Goal: Transaction & Acquisition: Purchase product/service

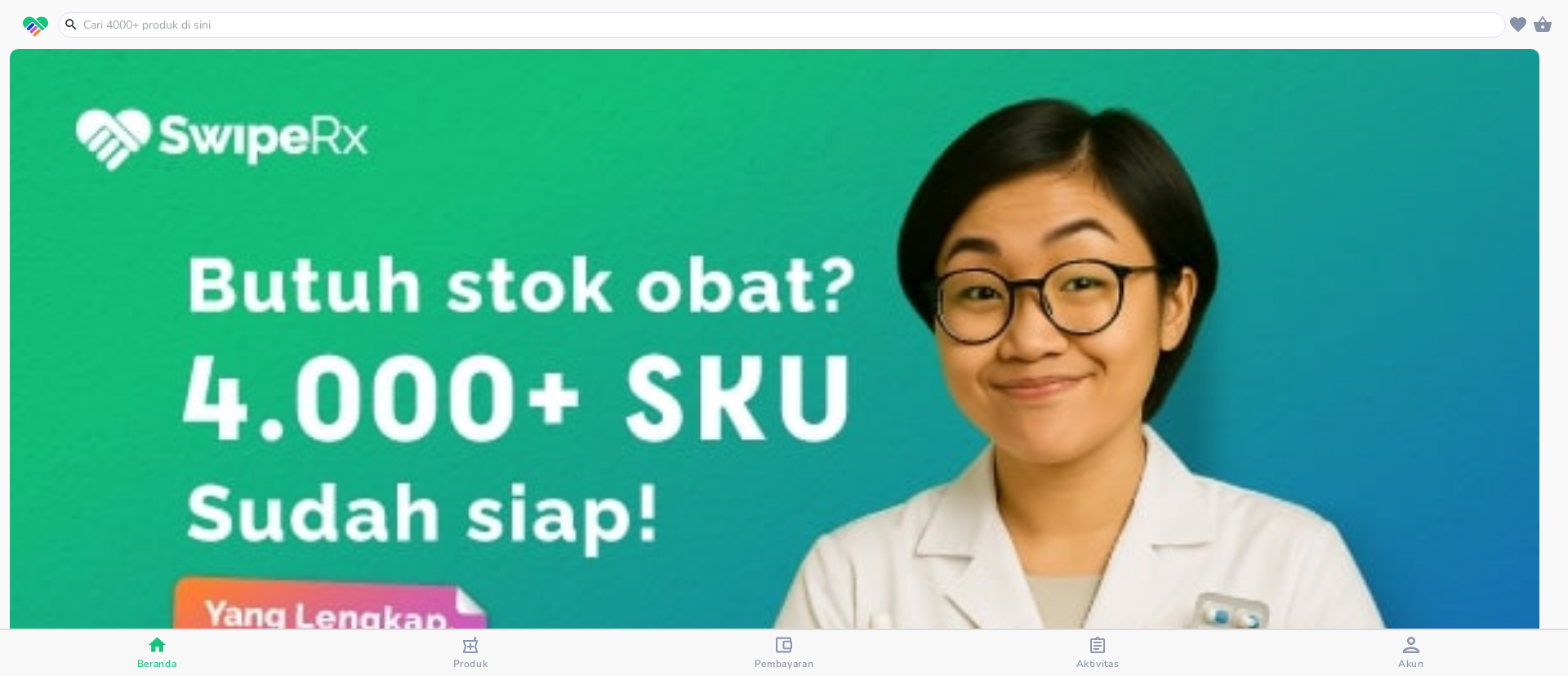
click at [469, 652] on div "button" at bounding box center [471, 647] width 16 height 21
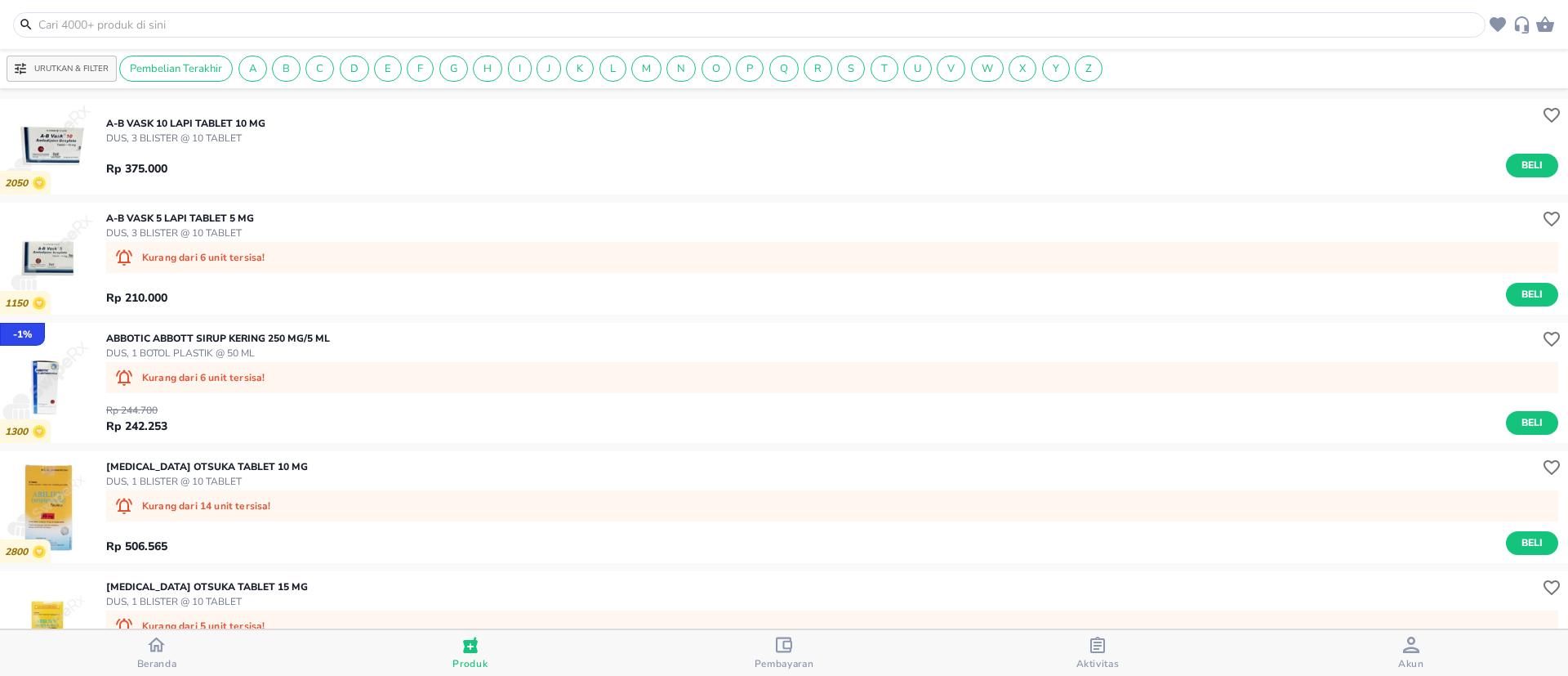
click at [389, 16] on input "text" at bounding box center [759, 24] width 1445 height 17
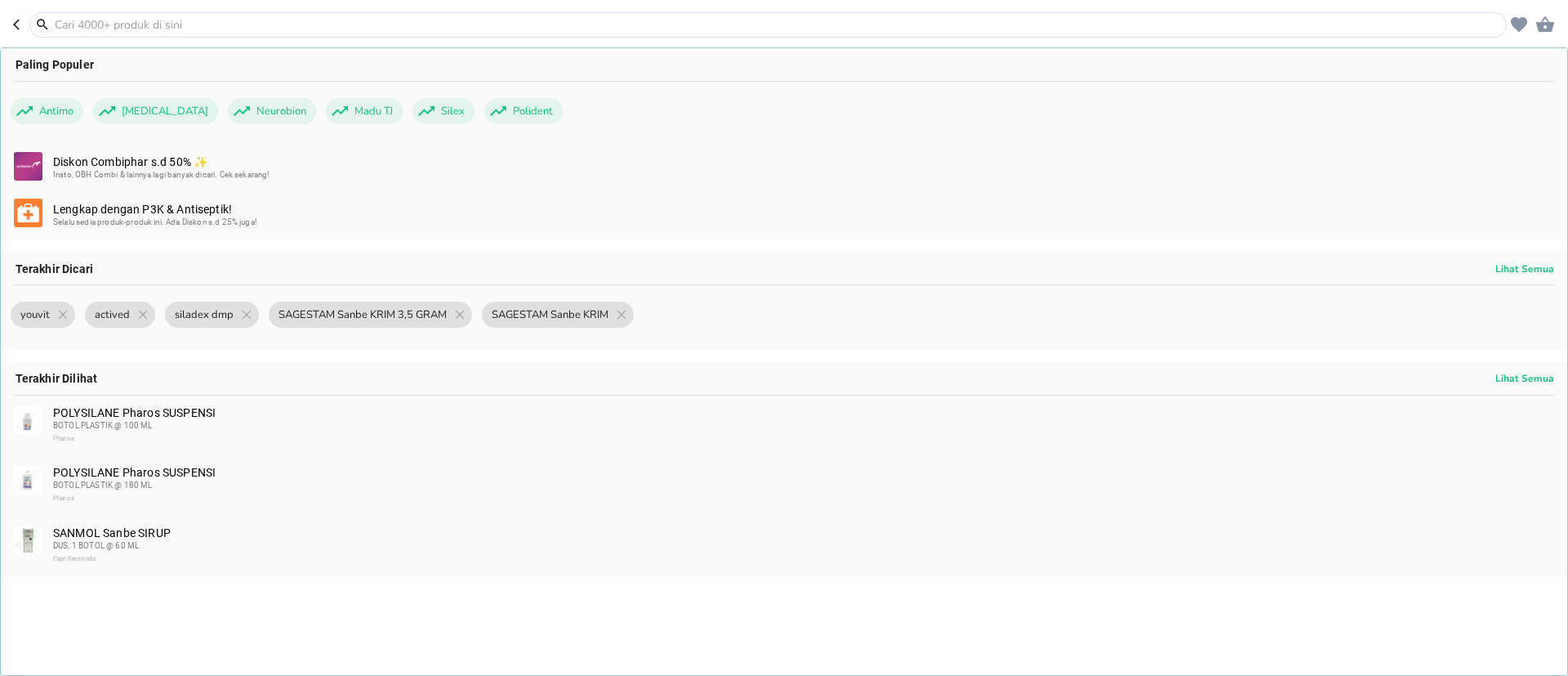
paste input "lactacyd all day care"
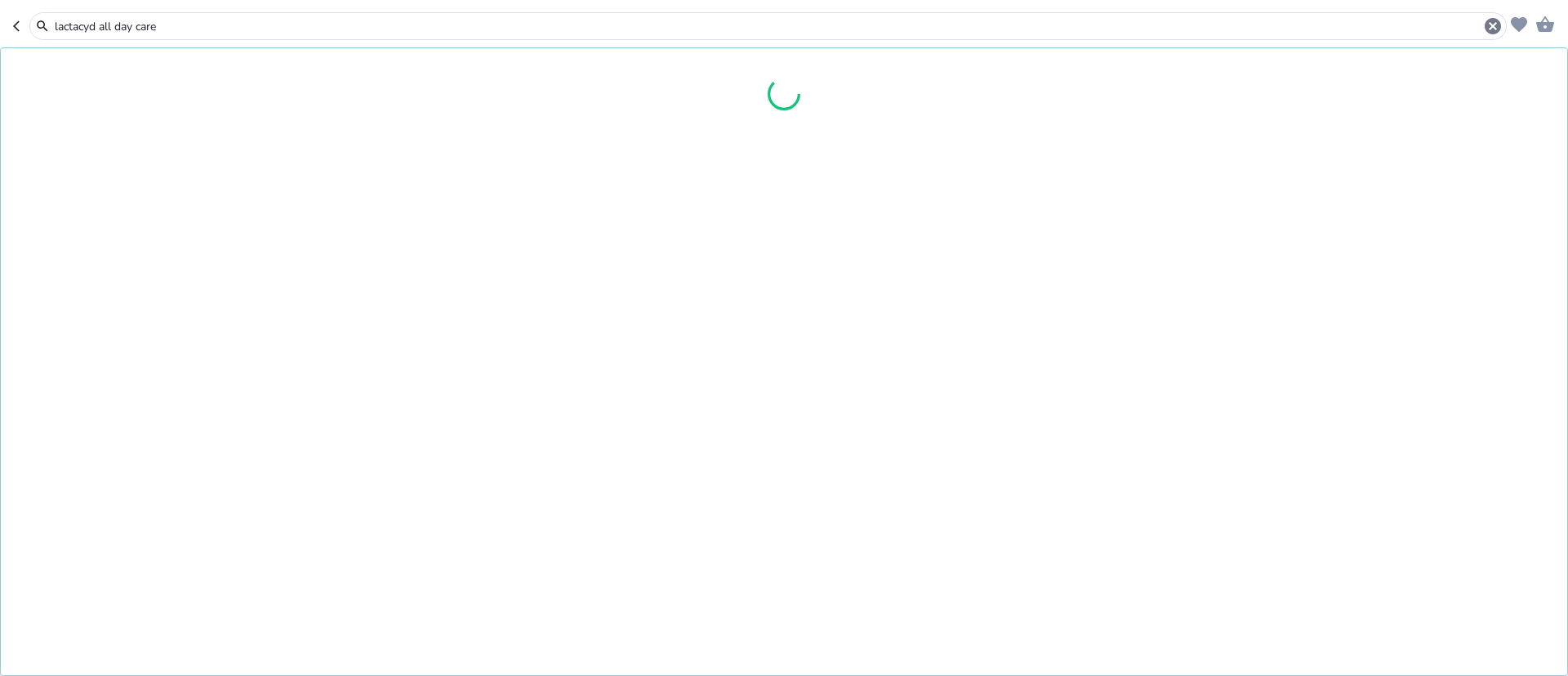
type input "lactacyd all day care"
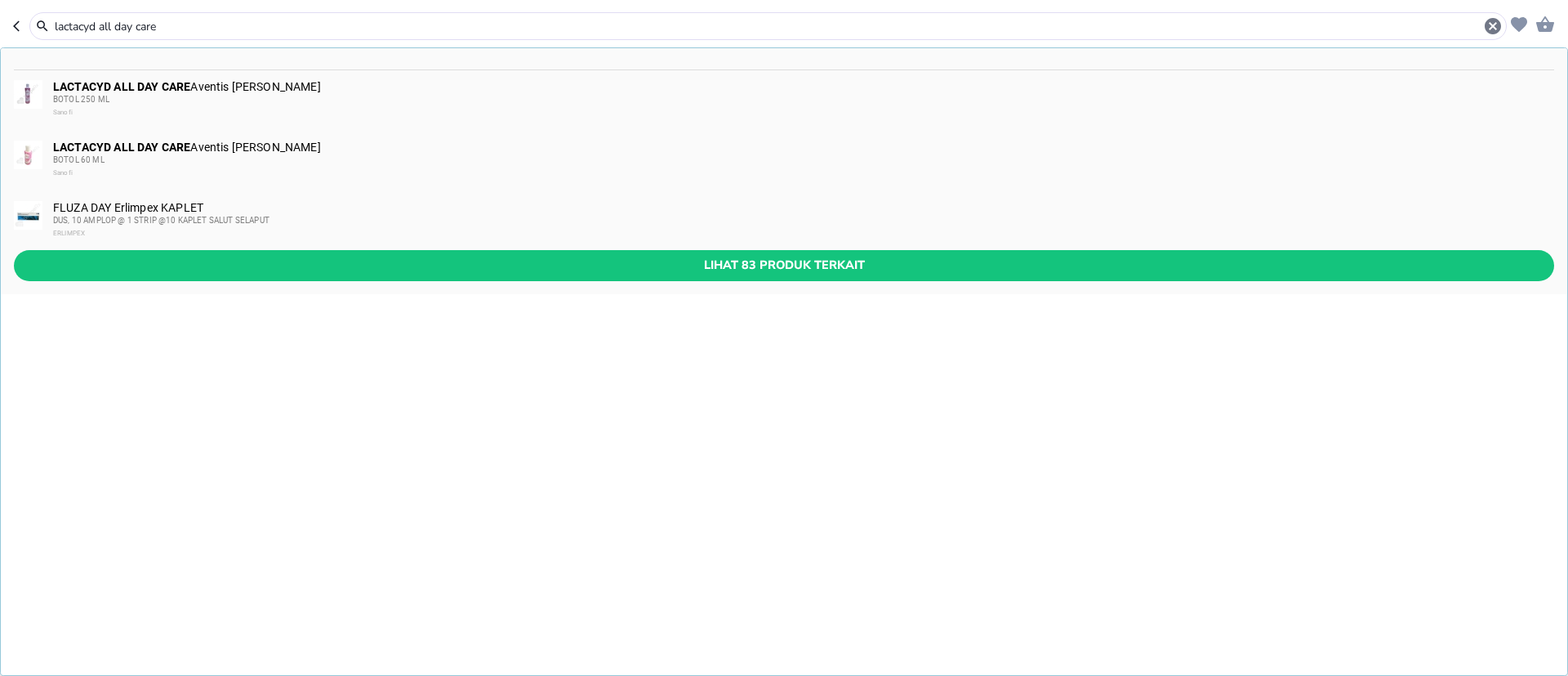
click at [317, 140] on div "LACTACYD ALL DAY CARE Aventis CAIRAN KENTAL BOTOL 60 ML Sanofi" at bounding box center [802, 159] width 1499 height 39
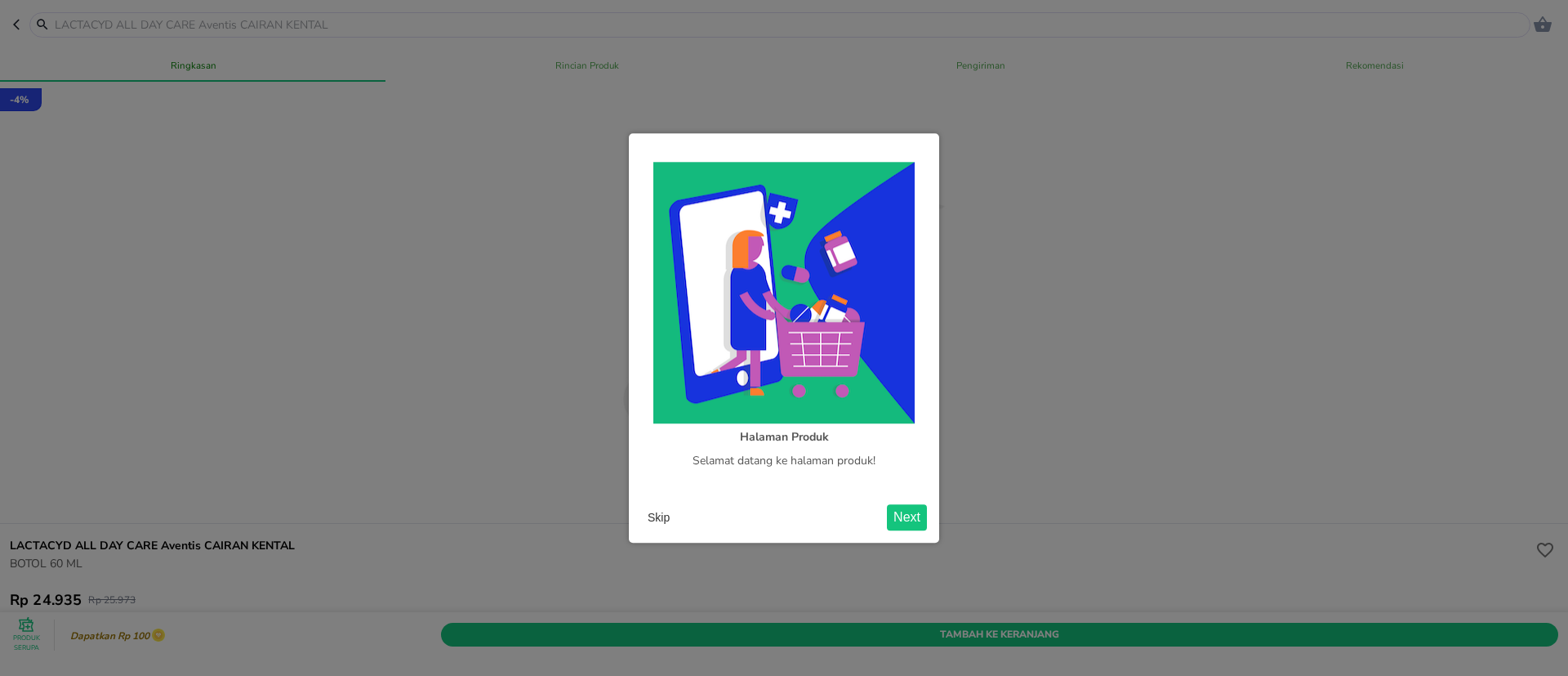
click at [658, 524] on button "Skip" at bounding box center [659, 517] width 35 height 25
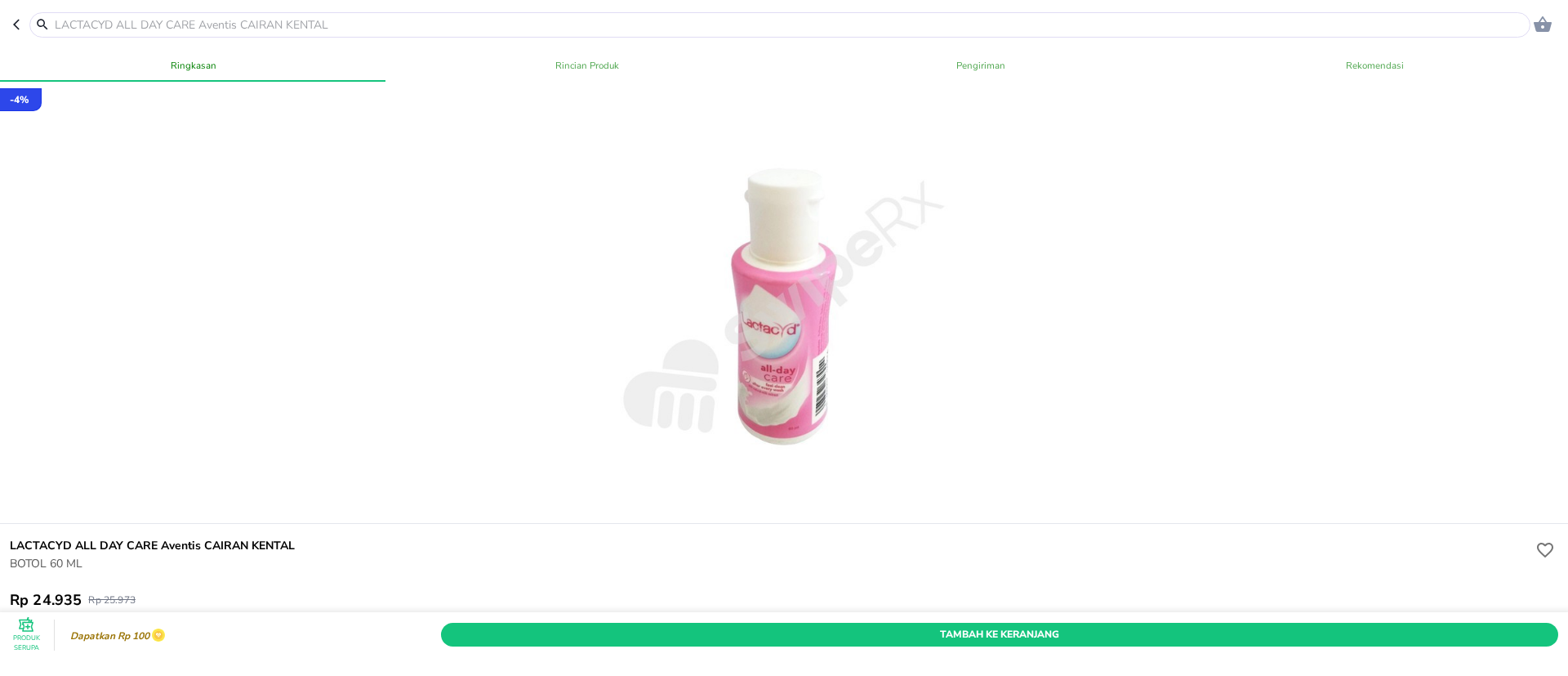
click at [777, 619] on div "Tambah Ke Keranjang" at bounding box center [1000, 634] width 1124 height 30
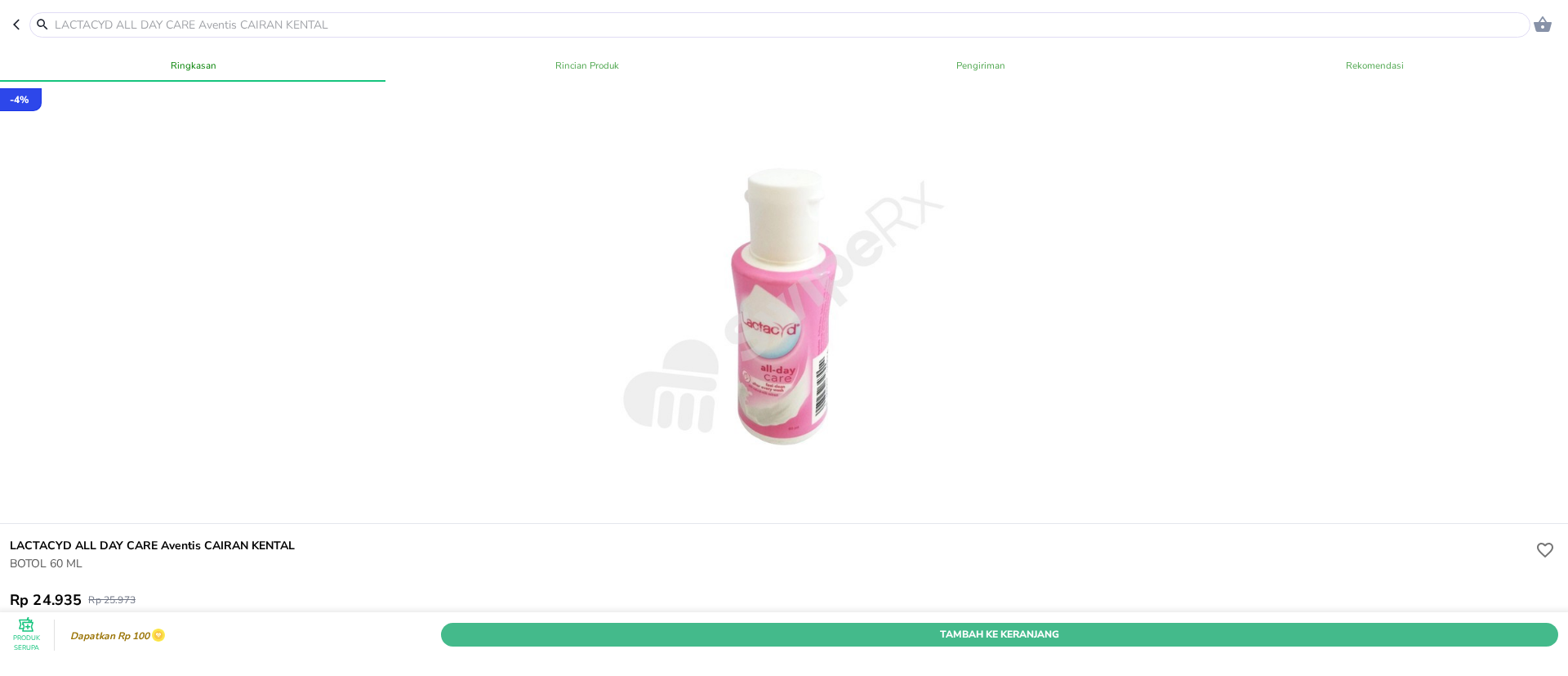
click at [774, 626] on span "Tambah Ke Keranjang" at bounding box center [1000, 634] width 1093 height 17
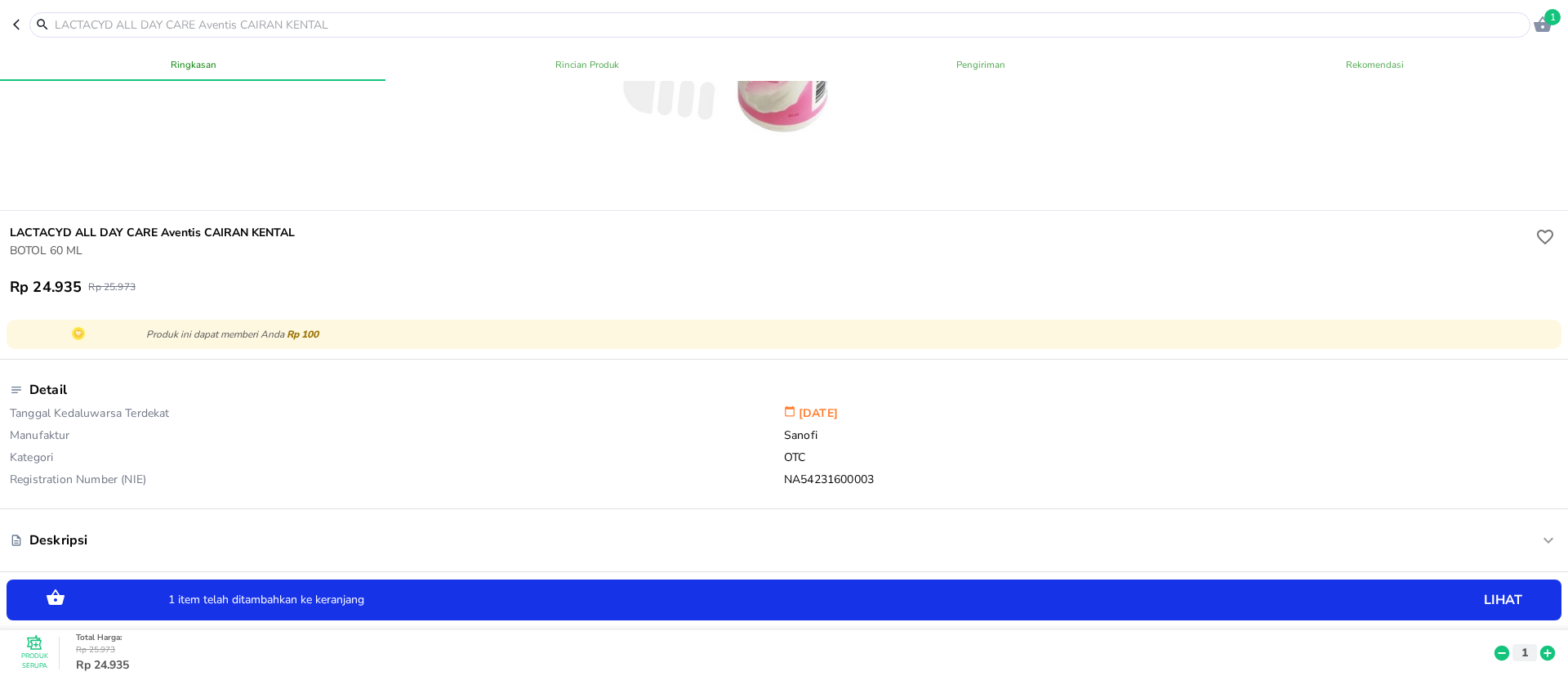
scroll to position [367, 0]
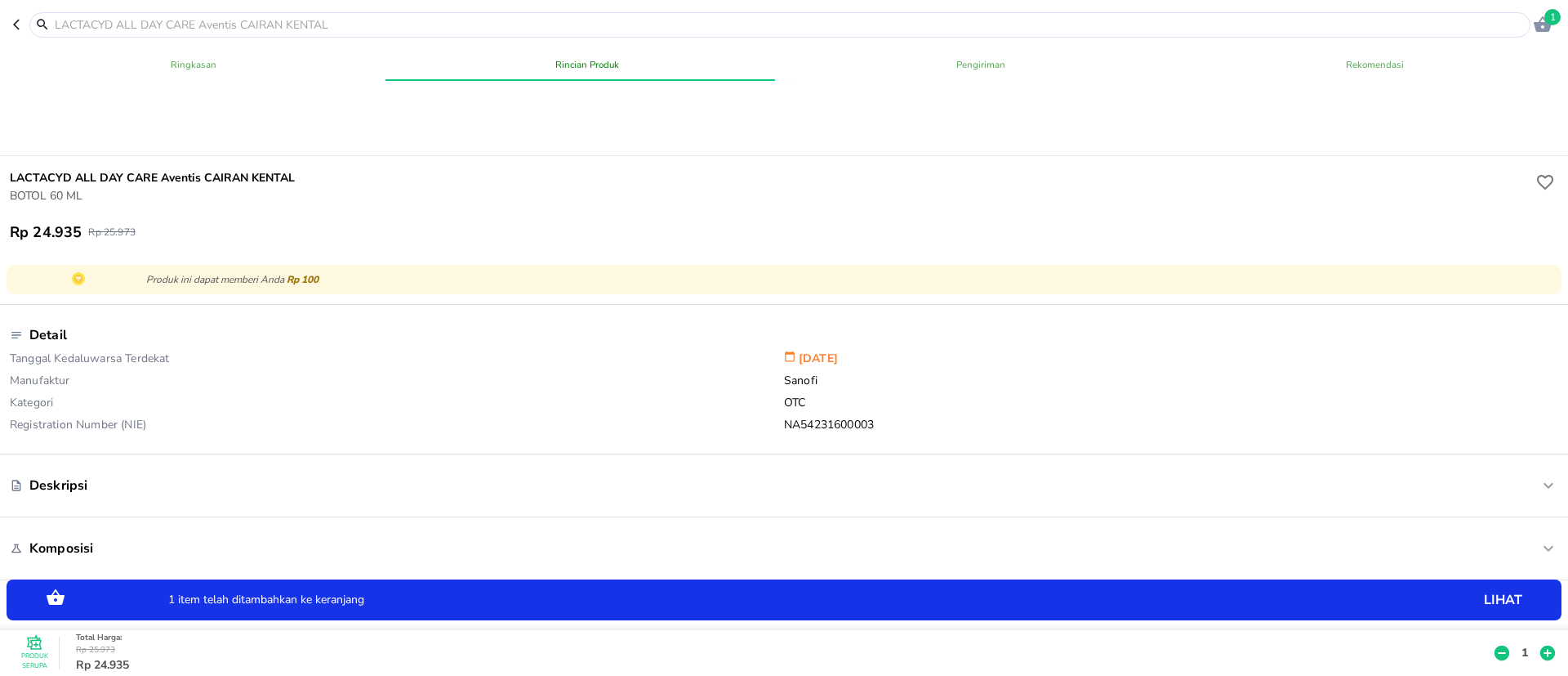
click at [1518, 644] on p "1" at bounding box center [1525, 652] width 15 height 17
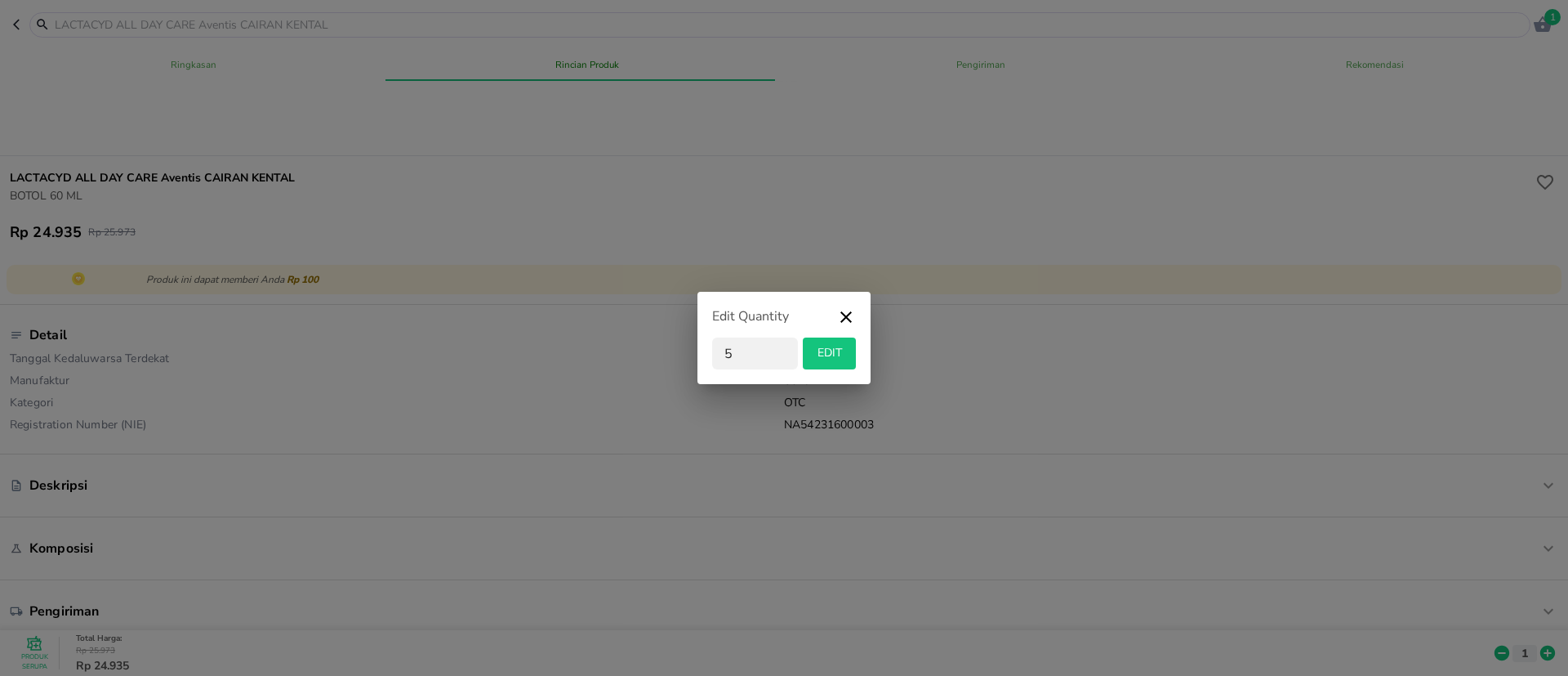
type input "5"
click at [814, 363] on button "EDIT" at bounding box center [829, 353] width 53 height 32
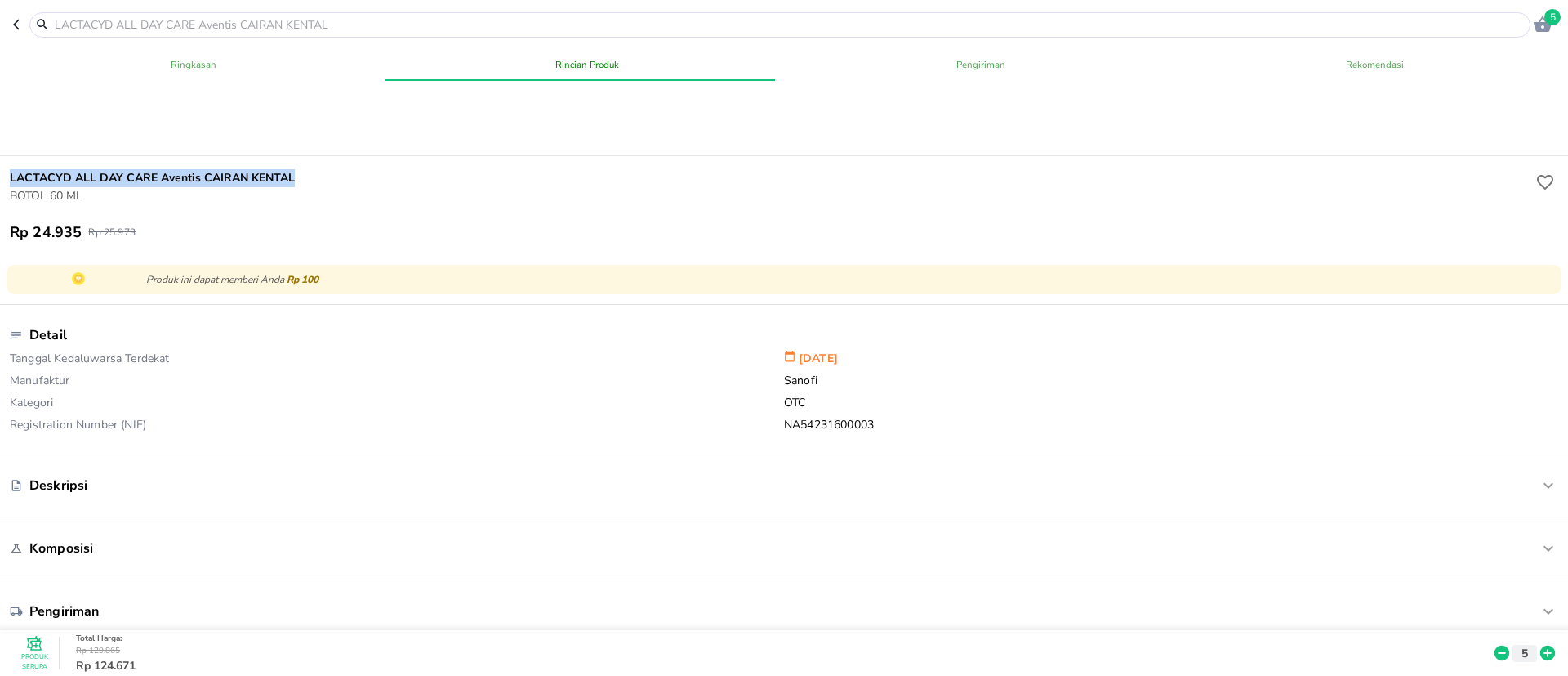
drag, startPoint x: 312, startPoint y: 185, endPoint x: 0, endPoint y: 182, distance: 312.0
click at [0, 182] on div "LACTACYD ALL DAY CARE Aventis CAIRAN KENTAL BOTOL 60 ML Rp 24.935 Rp 25.973" at bounding box center [784, 205] width 1575 height 99
copy h6 "LACTACYD ALL DAY CARE Aventis CAIRAN KENTAL"
click at [299, 21] on input "text" at bounding box center [789, 24] width 1473 height 17
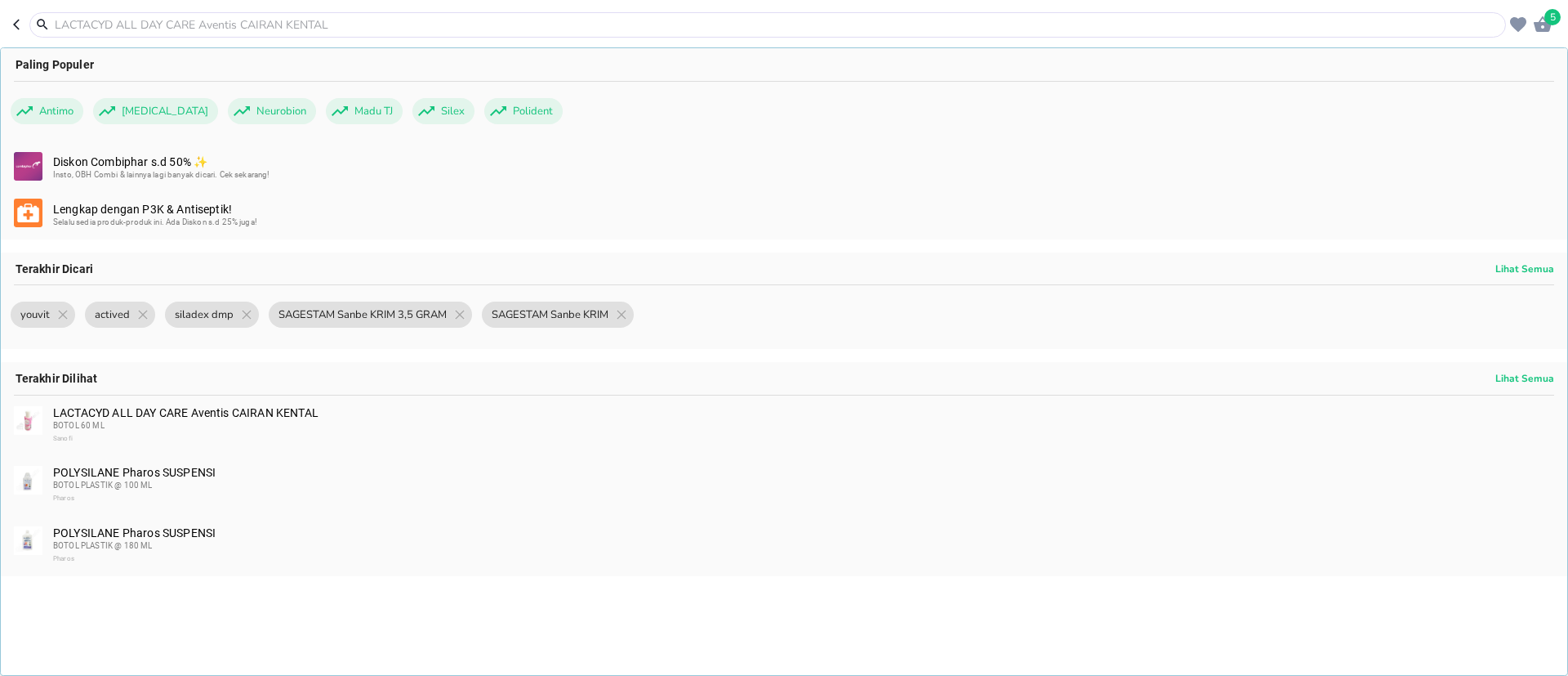
paste input "LACTACYD ALL DAY CARE Aventis CAIRAN KENTAL"
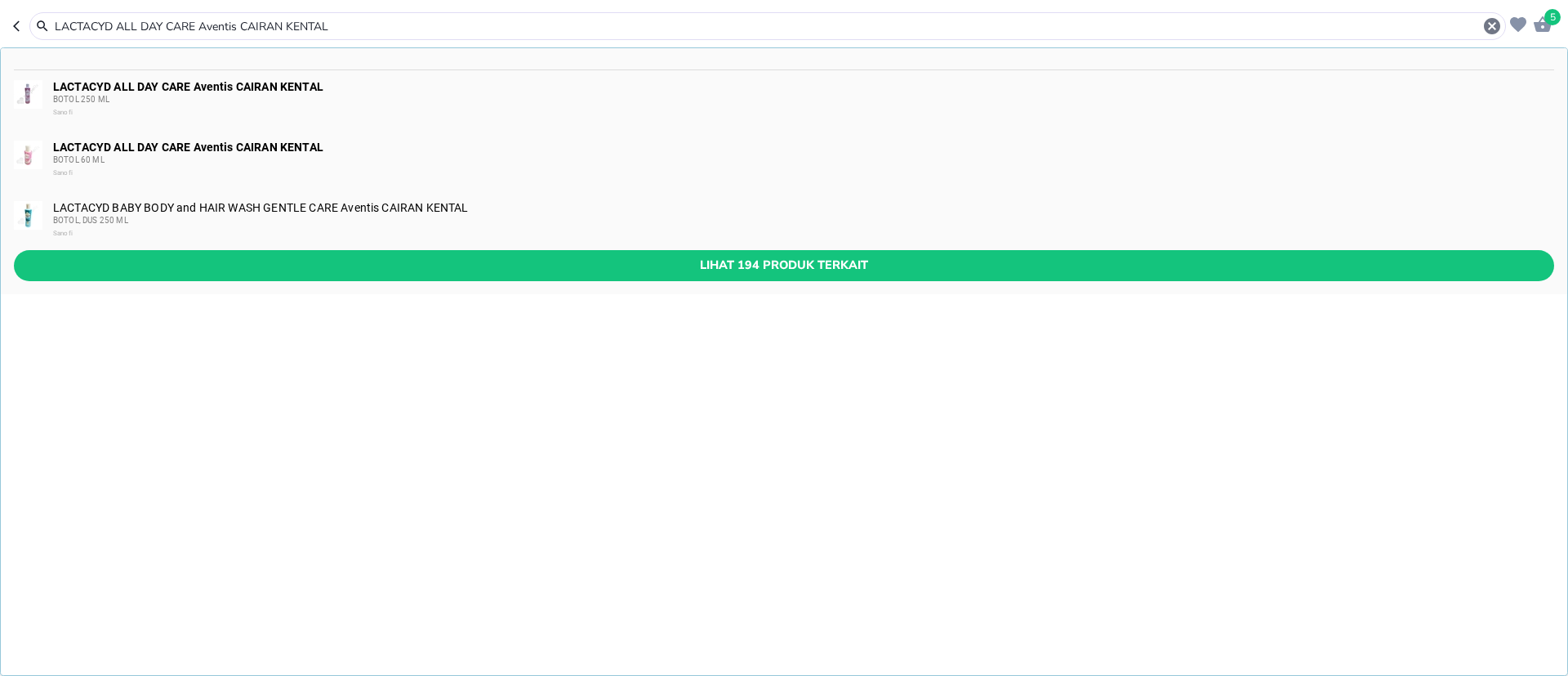
type input "LACTACYD ALL DAY CARE Aventis CAIRAN KENTAL"
click at [505, 258] on span "Lihat 194 produk terkait" at bounding box center [784, 265] width 1514 height 21
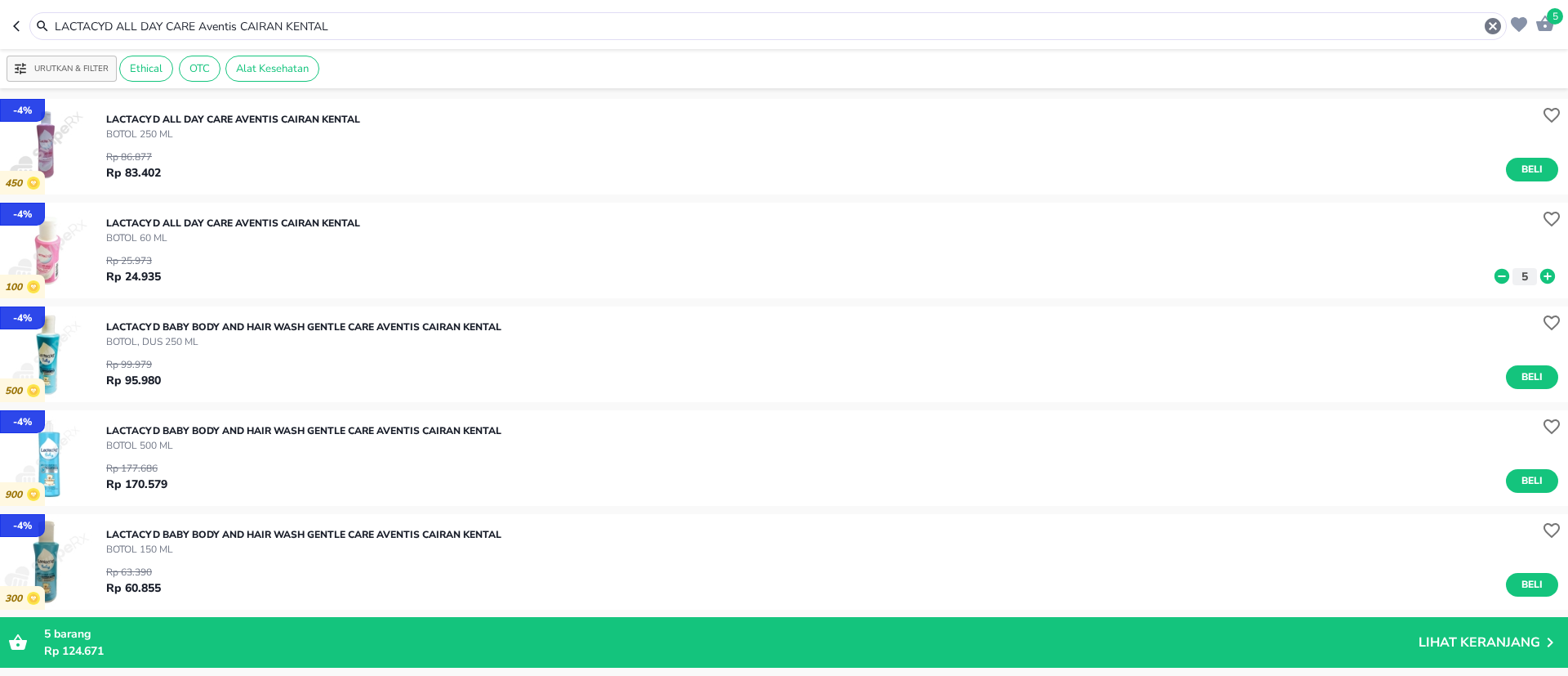
click at [337, 123] on p "LACTACYD ALL DAY CARE Aventis CAIRAN KENTAL" at bounding box center [233, 118] width 254 height 15
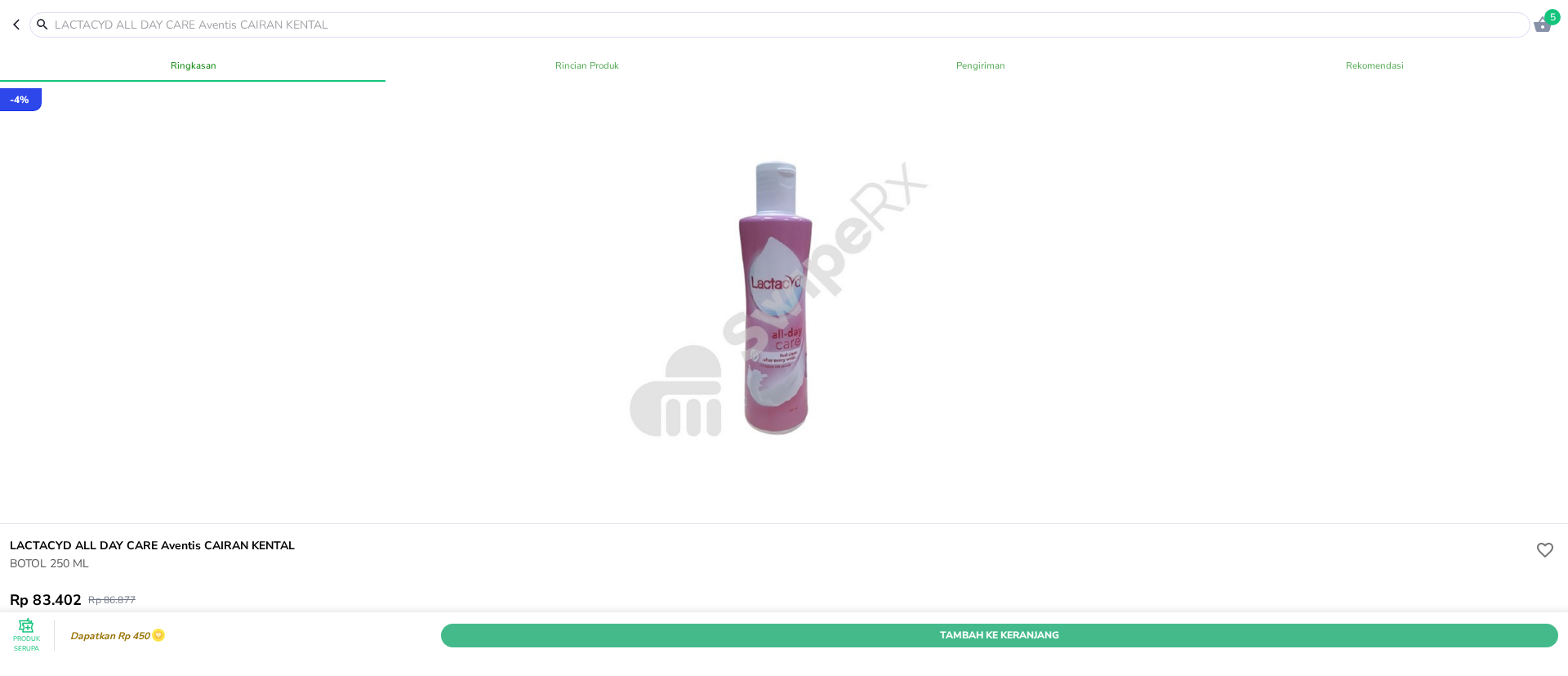
click at [674, 626] on span "Tambah Ke Keranjang" at bounding box center [1000, 634] width 1093 height 17
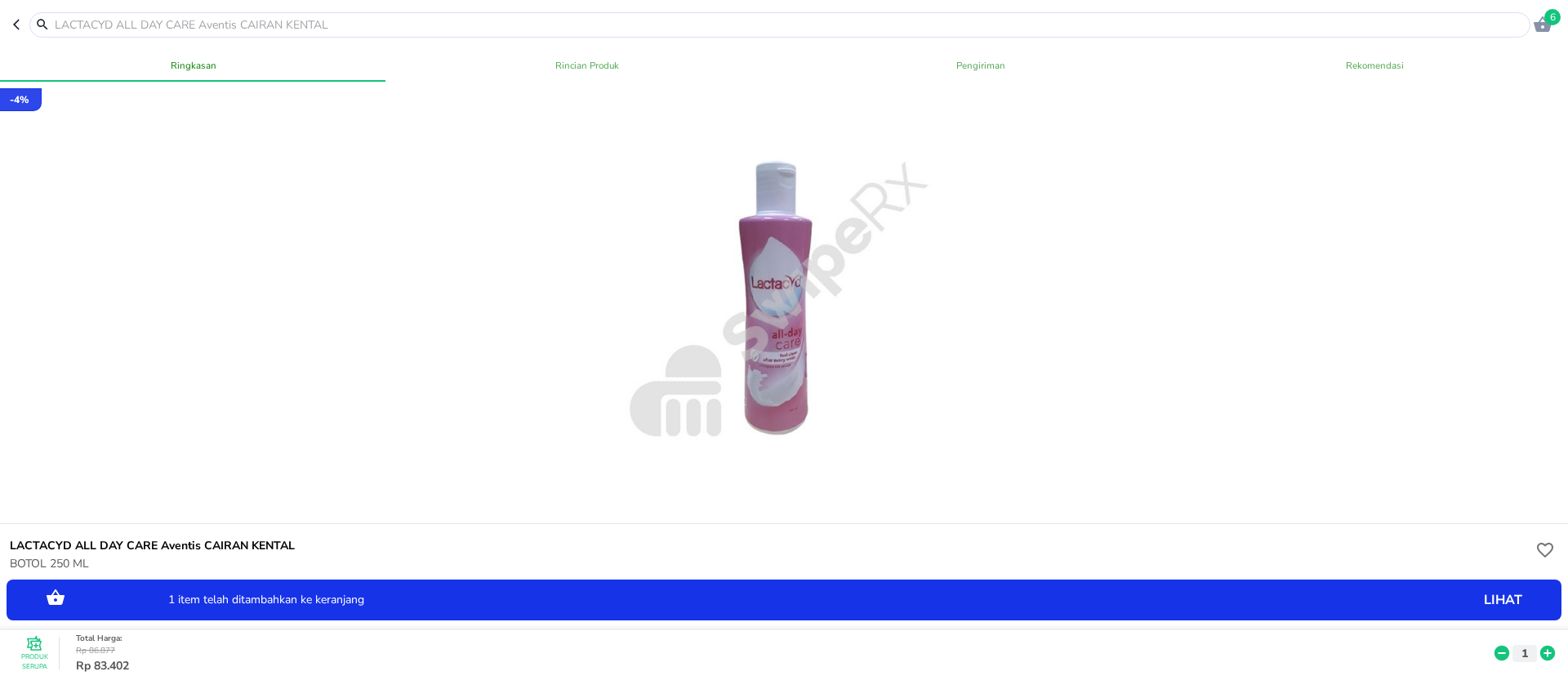
click at [1540, 646] on icon at bounding box center [1547, 653] width 15 height 15
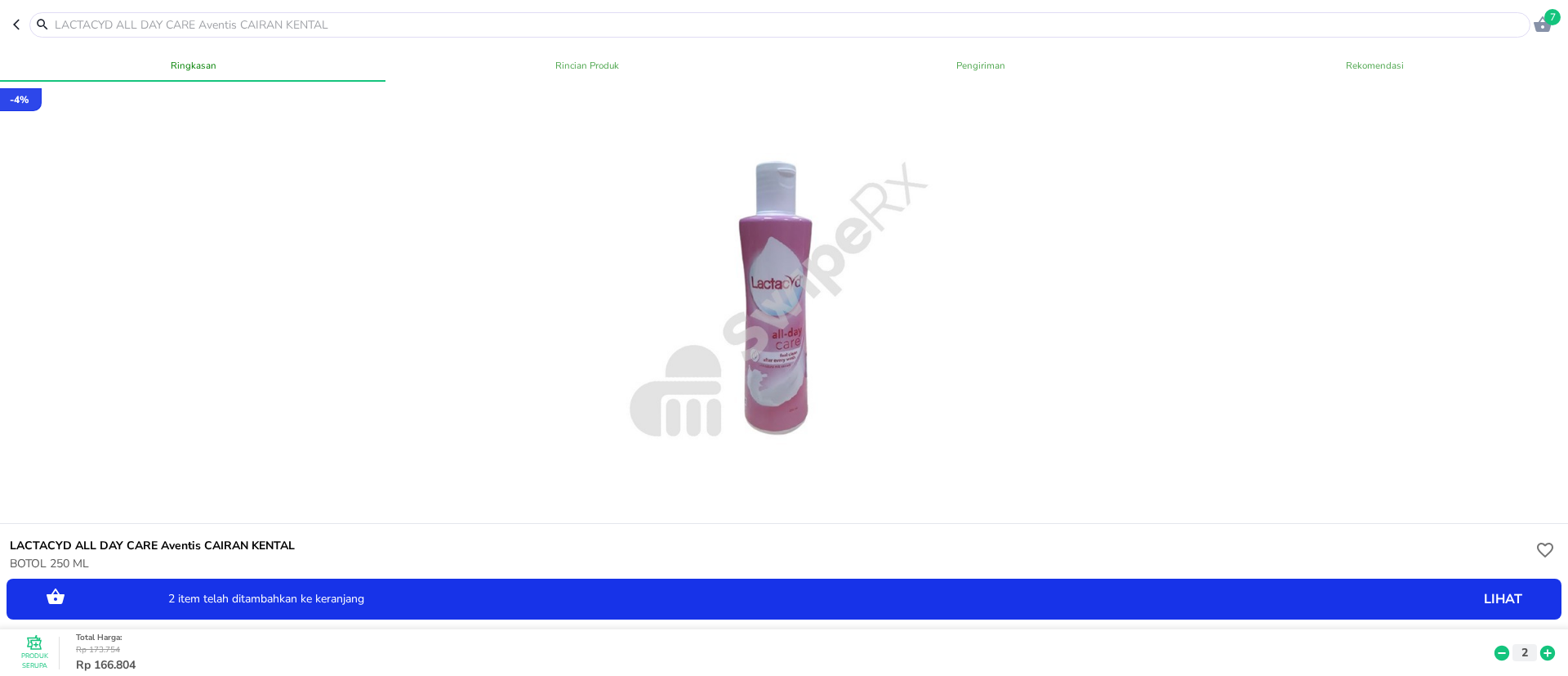
click at [348, 27] on input "text" at bounding box center [789, 24] width 1473 height 17
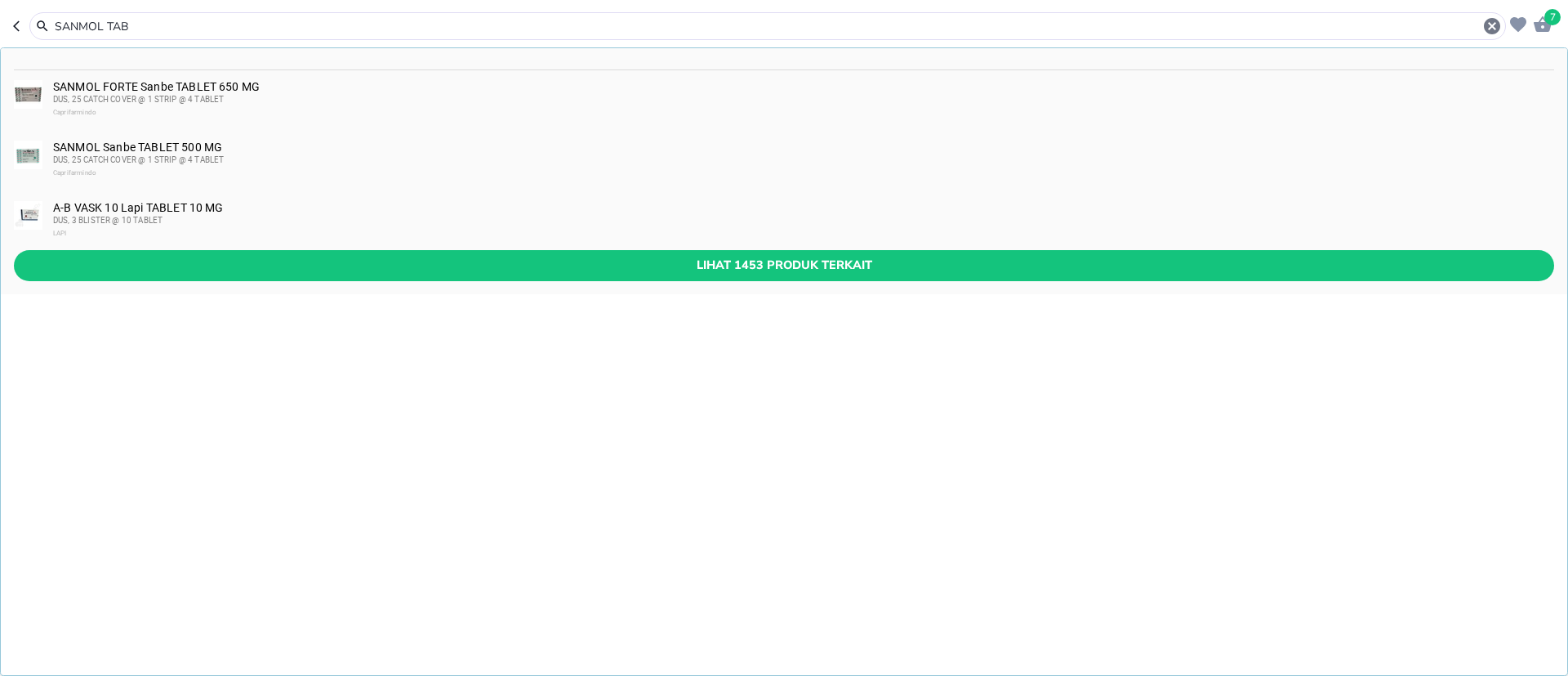
type input "SANMOL TAB"
click at [206, 149] on div "SANMOL Sanbe TABLET 500 MG DUS, 25 CATCH COVER @ 1 STRIP @ 4 TABLET Caprifarmin…" at bounding box center [802, 159] width 1499 height 39
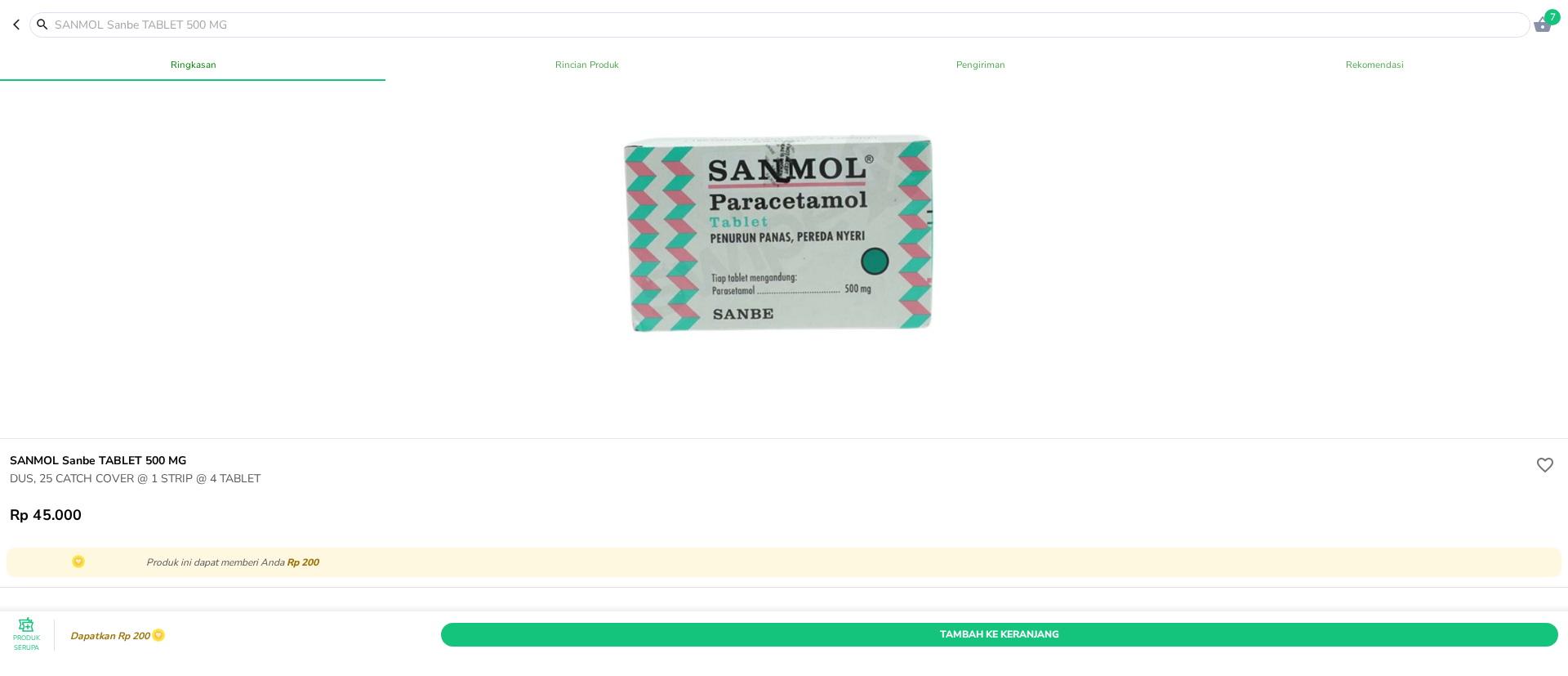
scroll to position [122, 0]
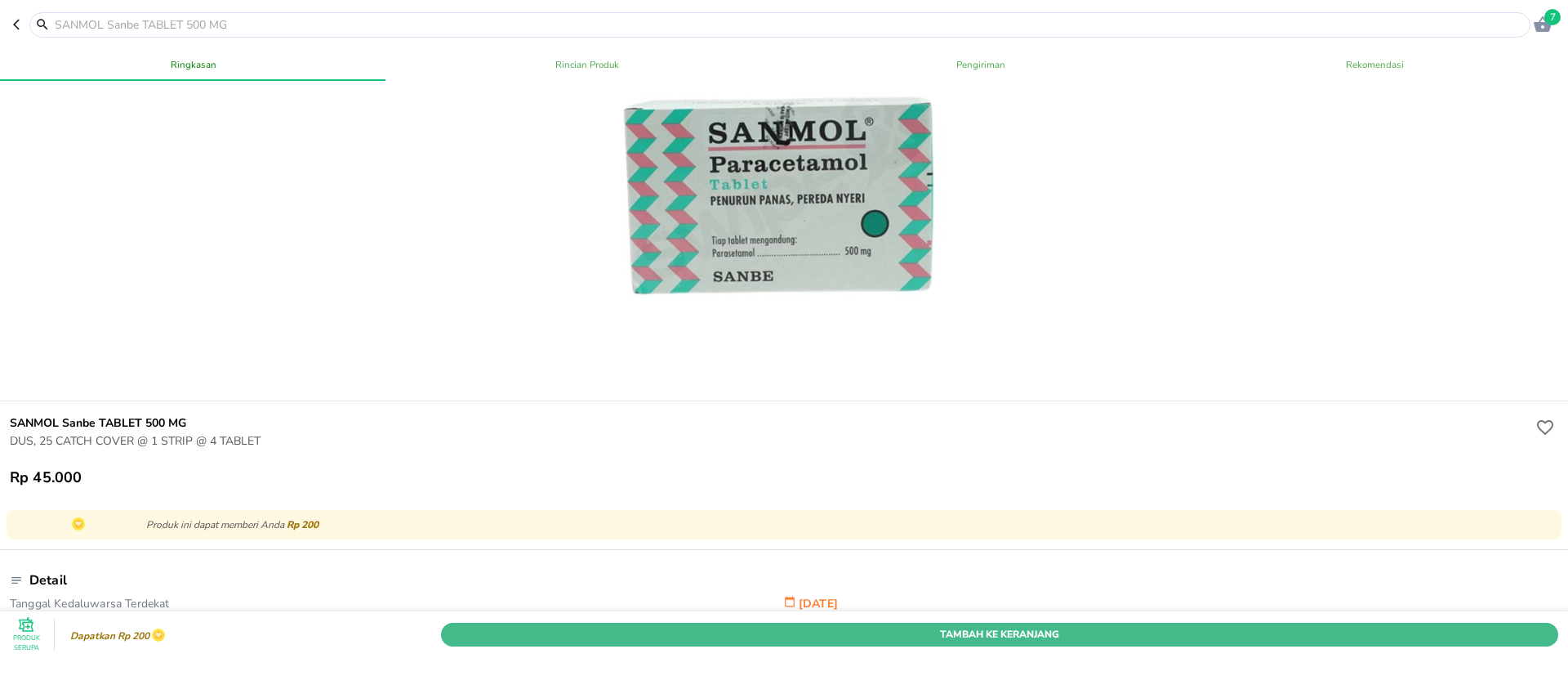
click at [563, 626] on span "Tambah Ke Keranjang" at bounding box center [1000, 634] width 1093 height 17
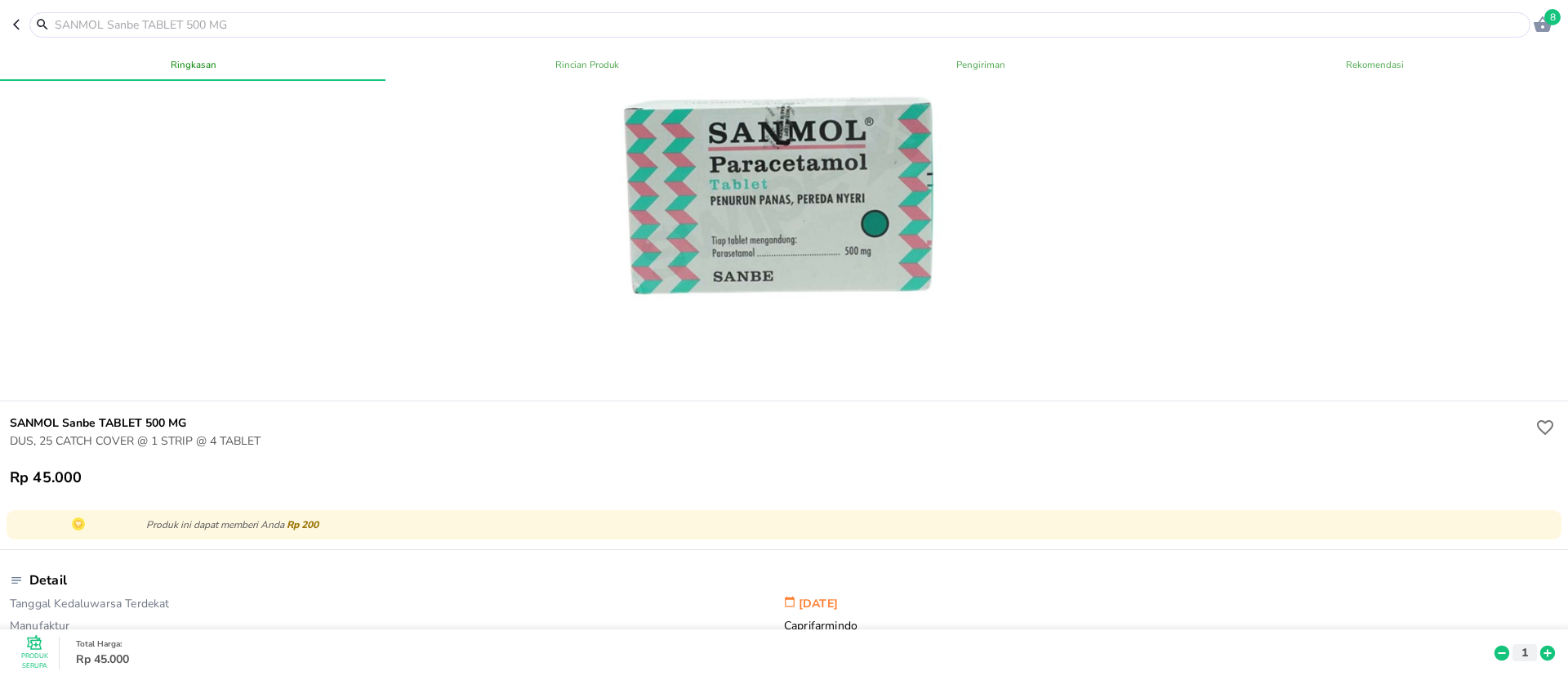
click at [478, 25] on input "text" at bounding box center [789, 24] width 1473 height 17
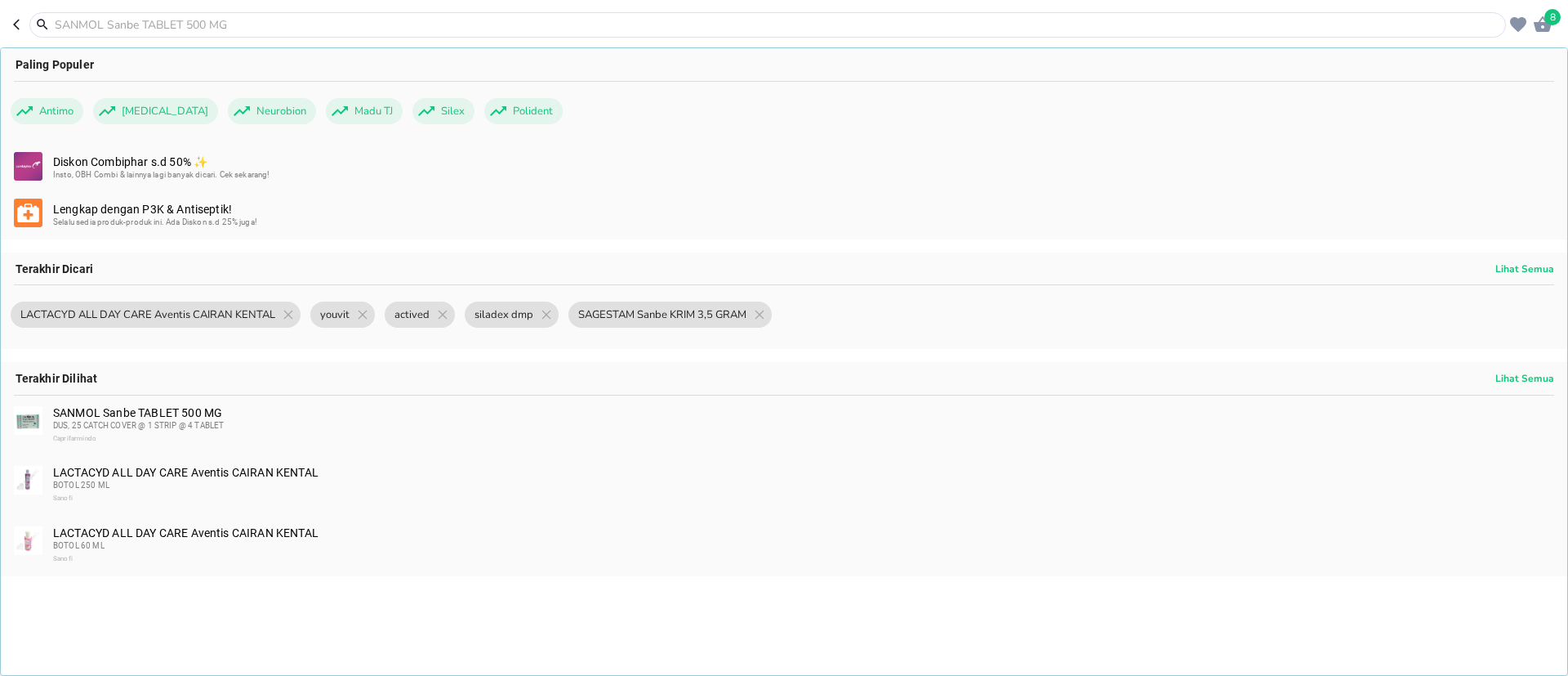
paste input "vit [MEDICAL_DATA]"
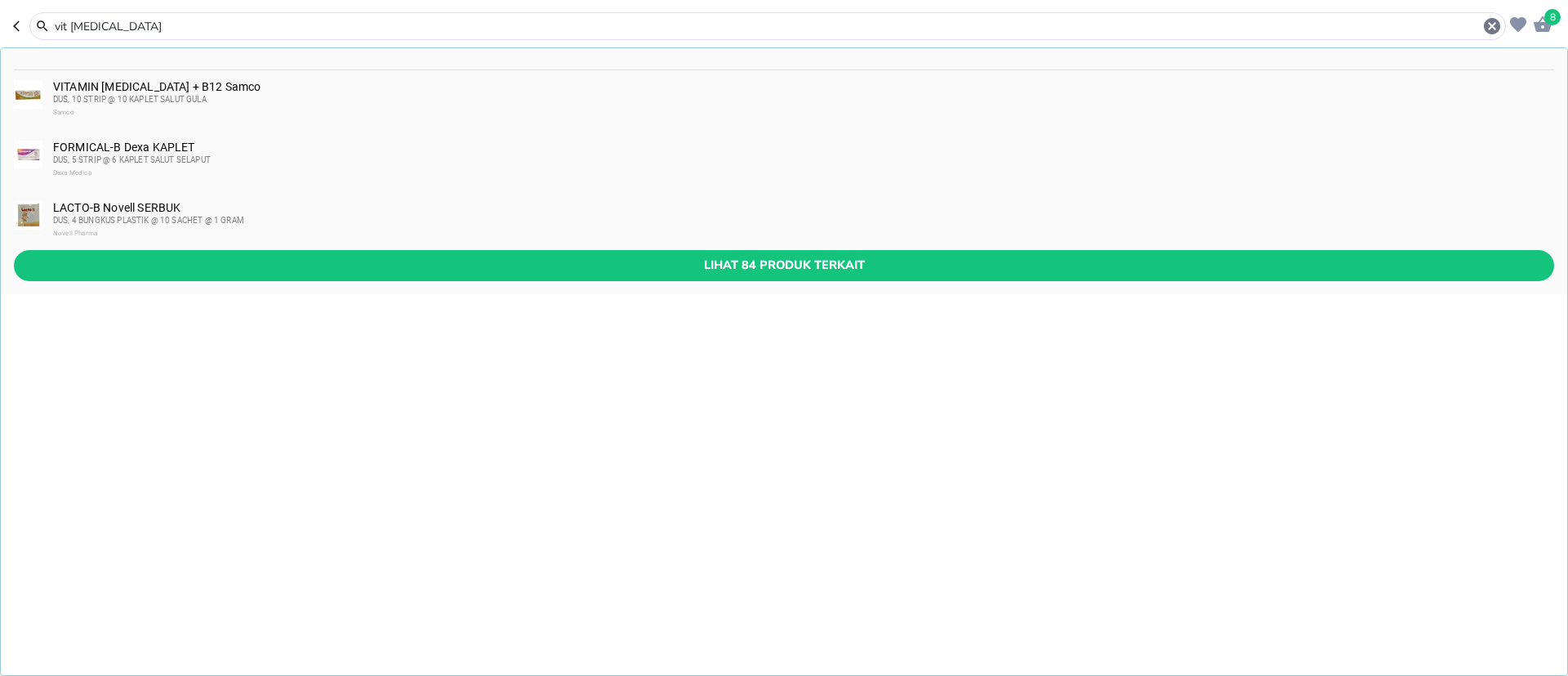
type input "vit [MEDICAL_DATA]"
click at [189, 89] on div "VITAMIN [MEDICAL_DATA] + B12 Samco DUS, 10 STRIP @ 10 KAPLET SALUT [PERSON_NAME…" at bounding box center [802, 99] width 1499 height 39
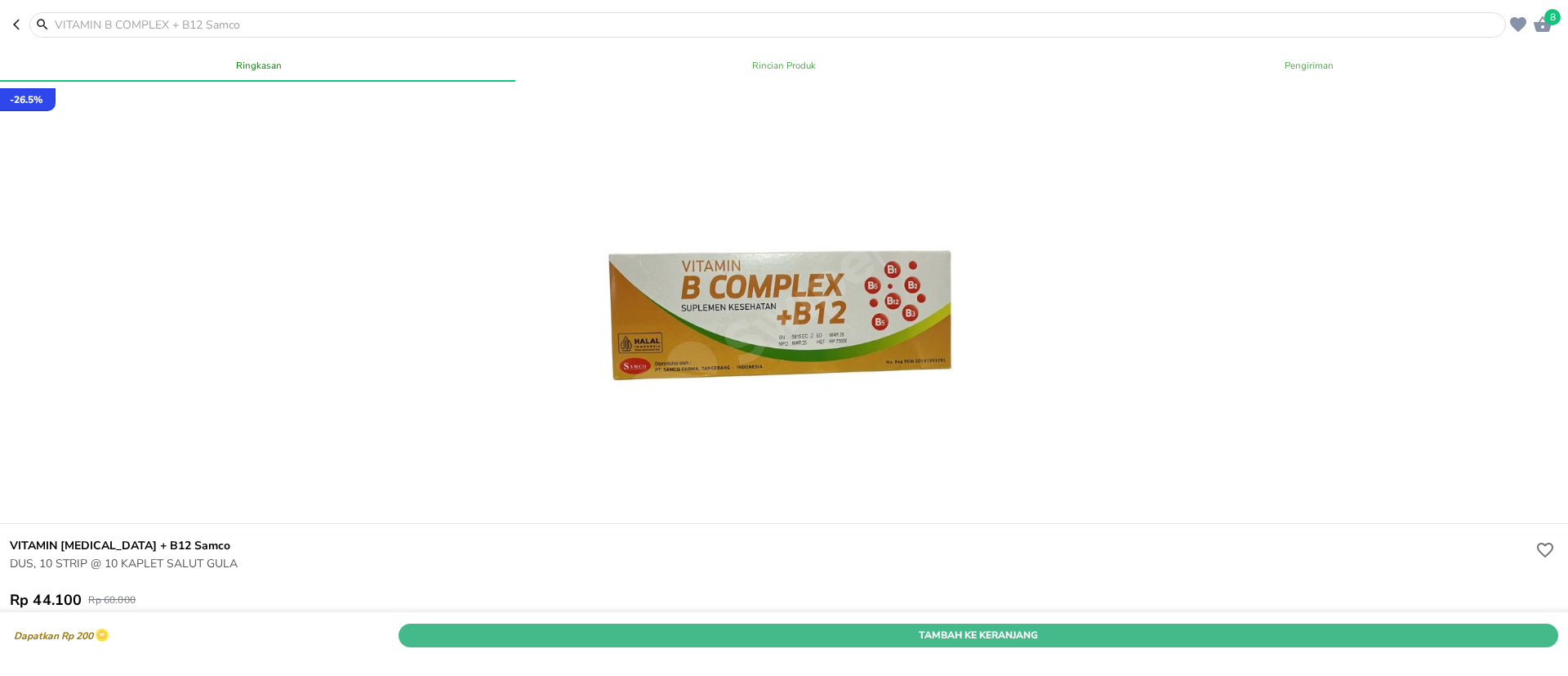
click at [903, 626] on span "Tambah Ke Keranjang" at bounding box center [978, 634] width 1135 height 17
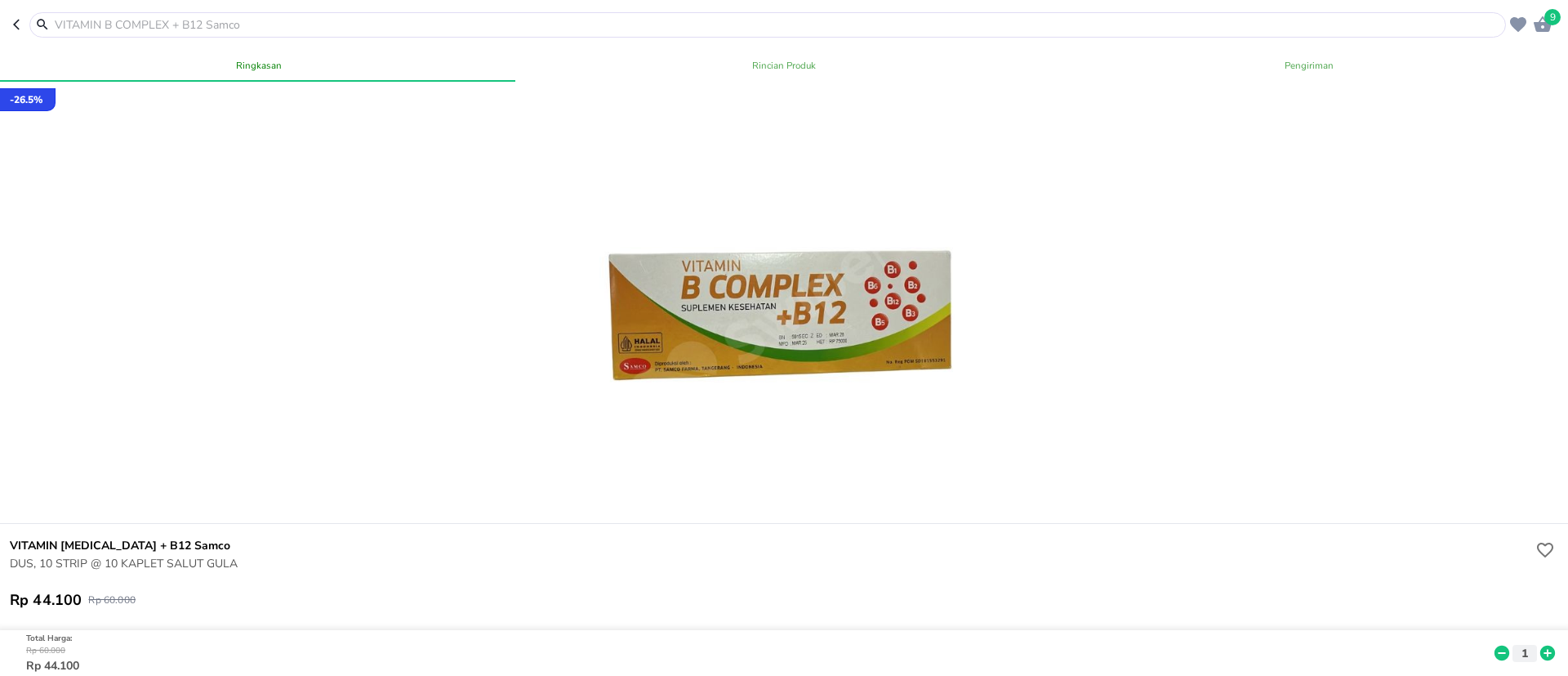
drag, startPoint x: 409, startPoint y: 25, endPoint x: 409, endPoint y: 39, distance: 14.0
click at [405, 30] on input "text" at bounding box center [777, 24] width 1450 height 17
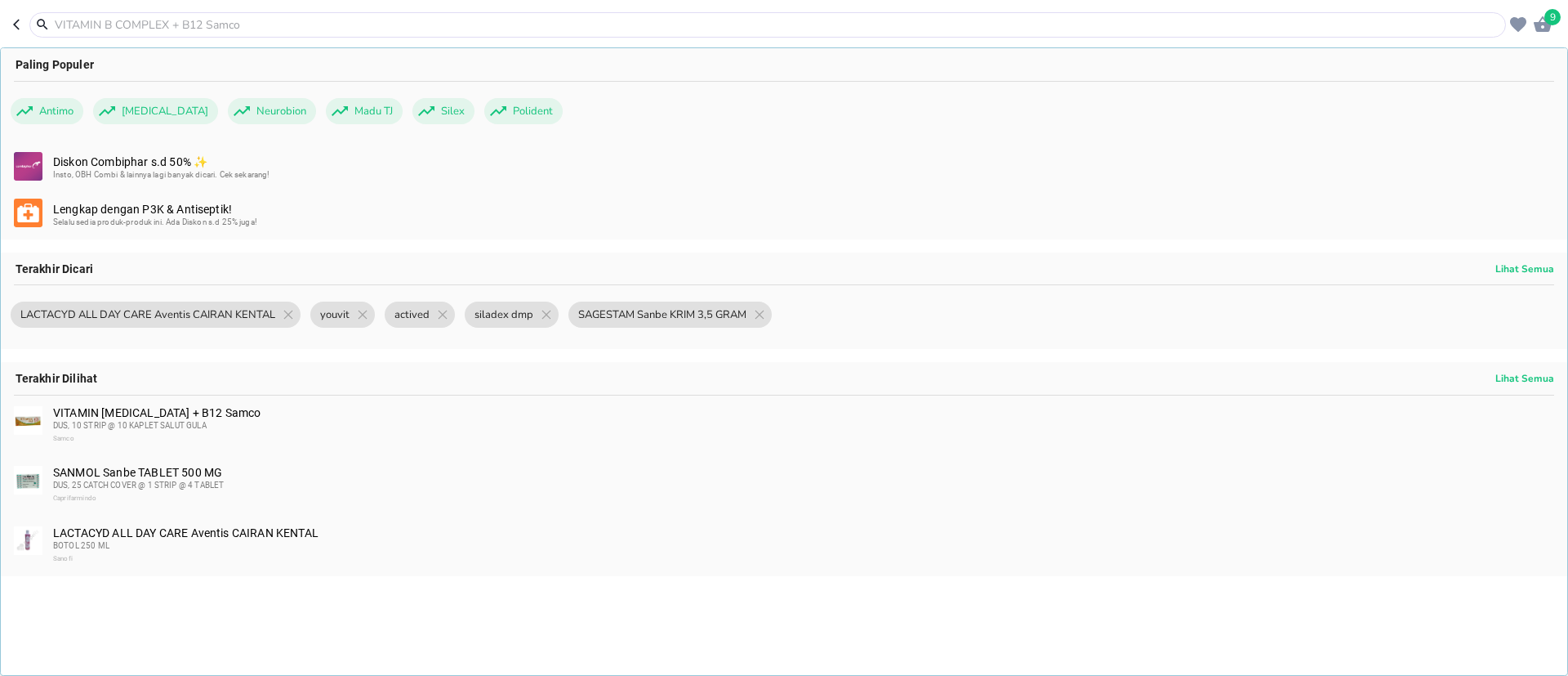
paste input "woods biru"
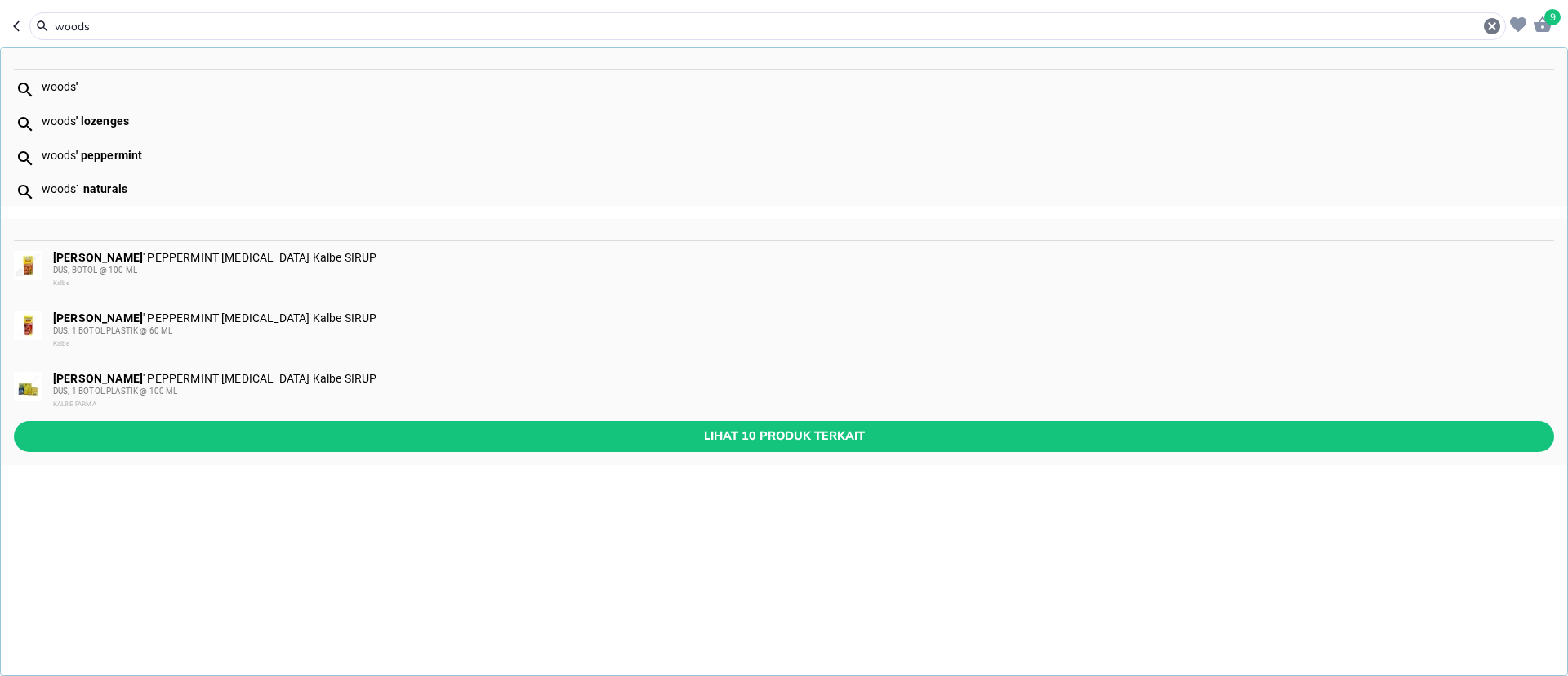
type input "woods"
click at [383, 437] on span "Lihat 10 produk terkait" at bounding box center [784, 436] width 1514 height 21
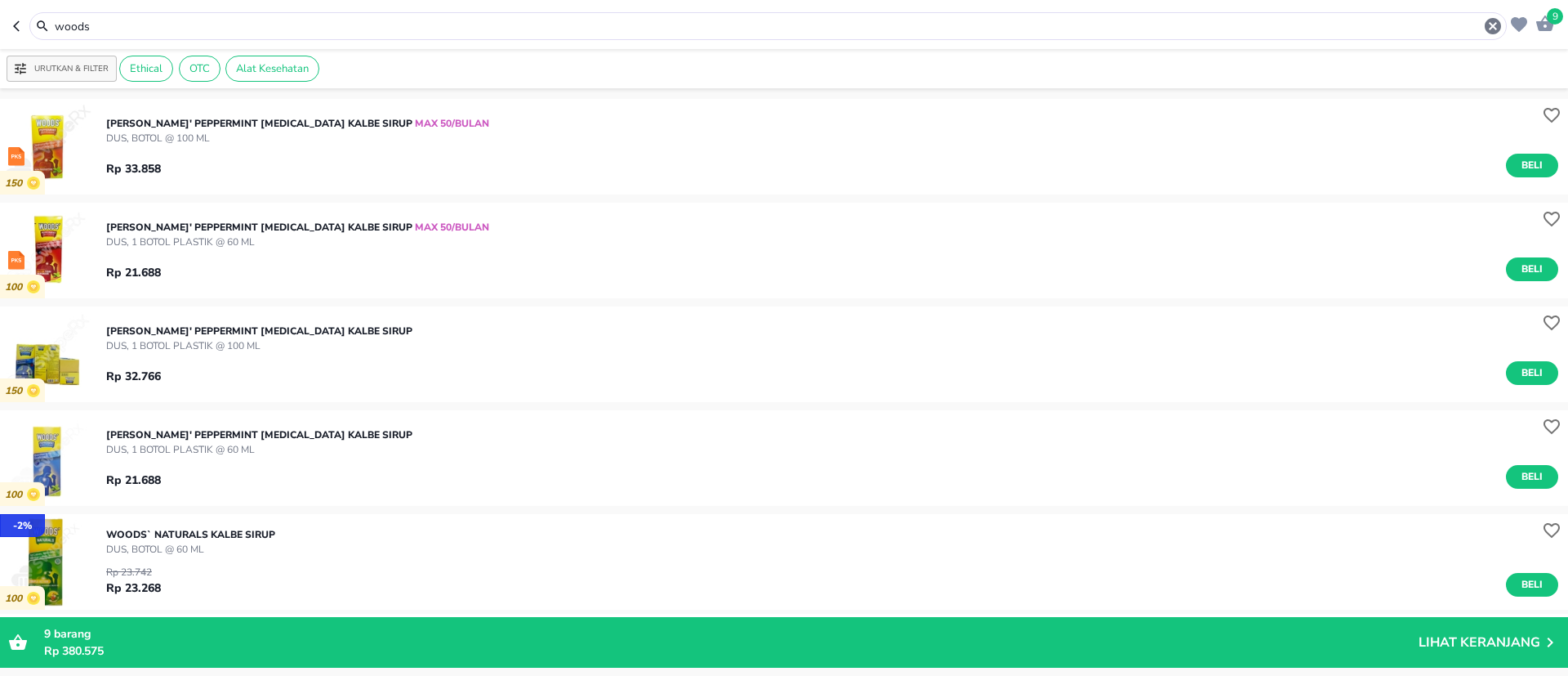
click at [149, 434] on p "[PERSON_NAME]' PEPPERMINT [MEDICAL_DATA] Kalbe SIRUP" at bounding box center [260, 434] width 306 height 15
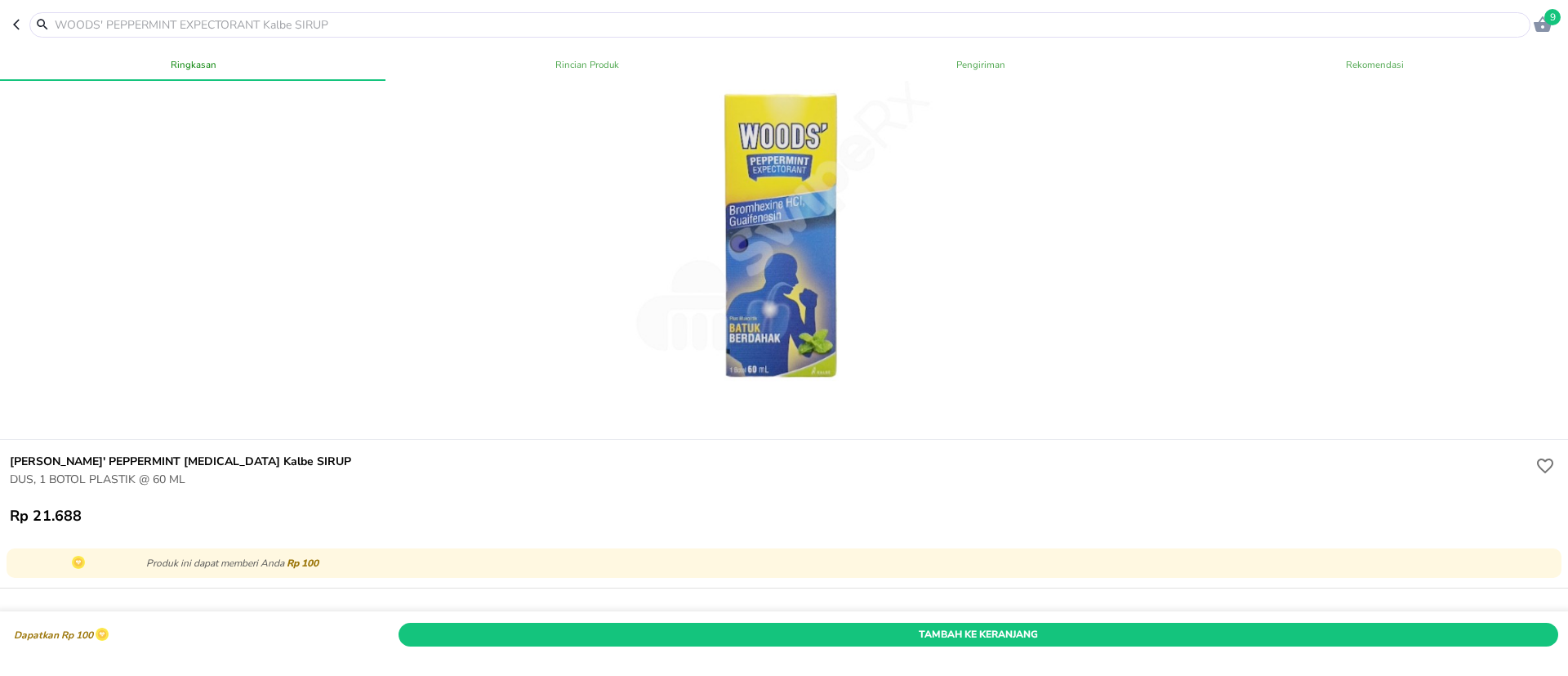
scroll to position [122, 0]
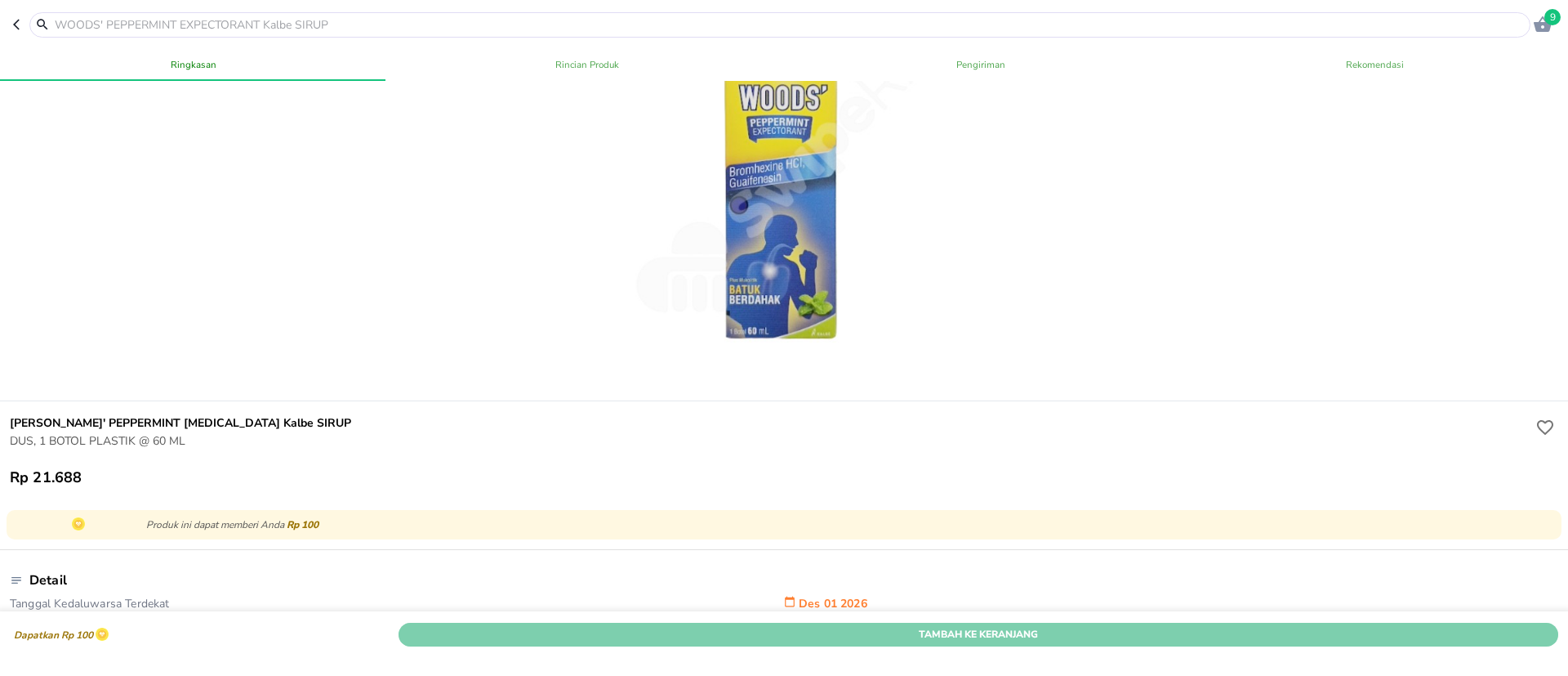
click at [1085, 626] on span "Tambah Ke Keranjang" at bounding box center [978, 634] width 1135 height 17
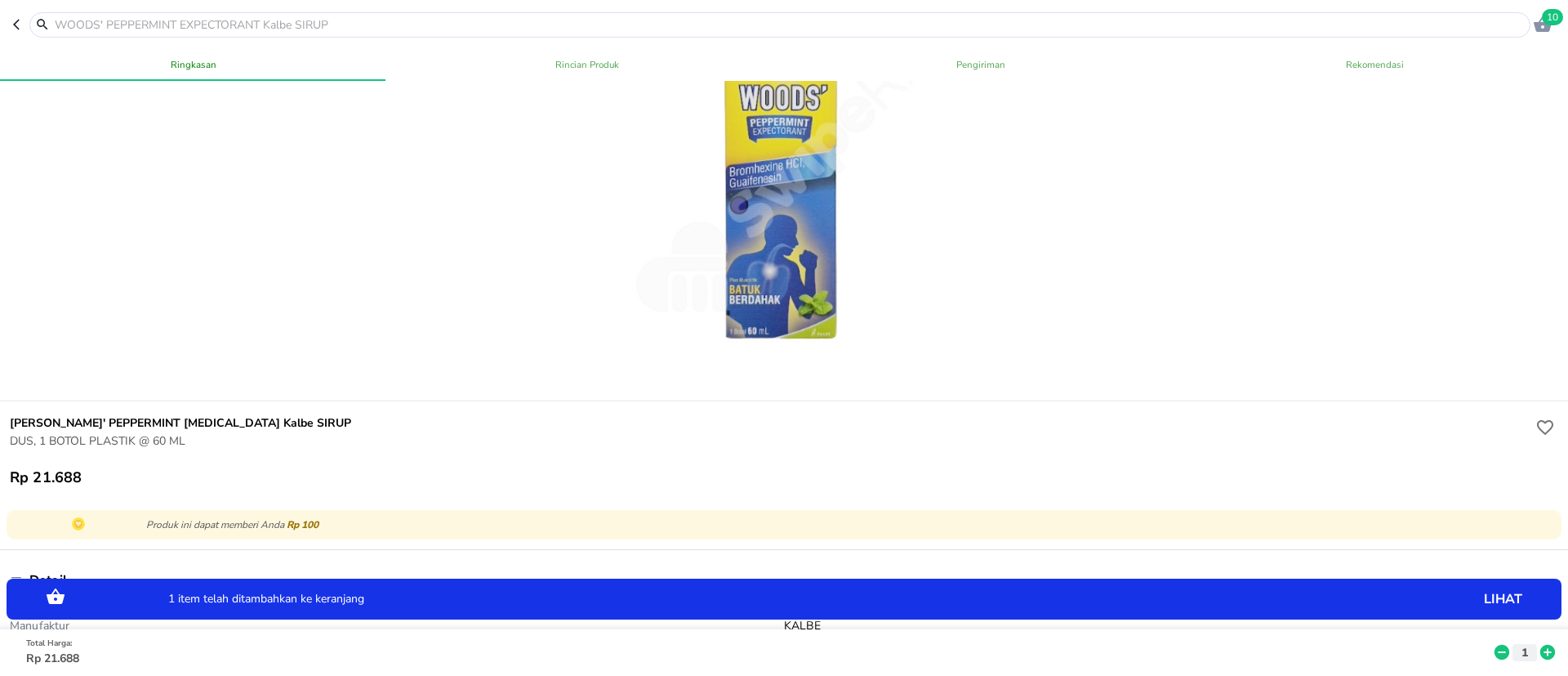
click at [1540, 646] on icon at bounding box center [1547, 653] width 15 height 15
click at [1558, 19] on span "11" at bounding box center [1552, 17] width 21 height 16
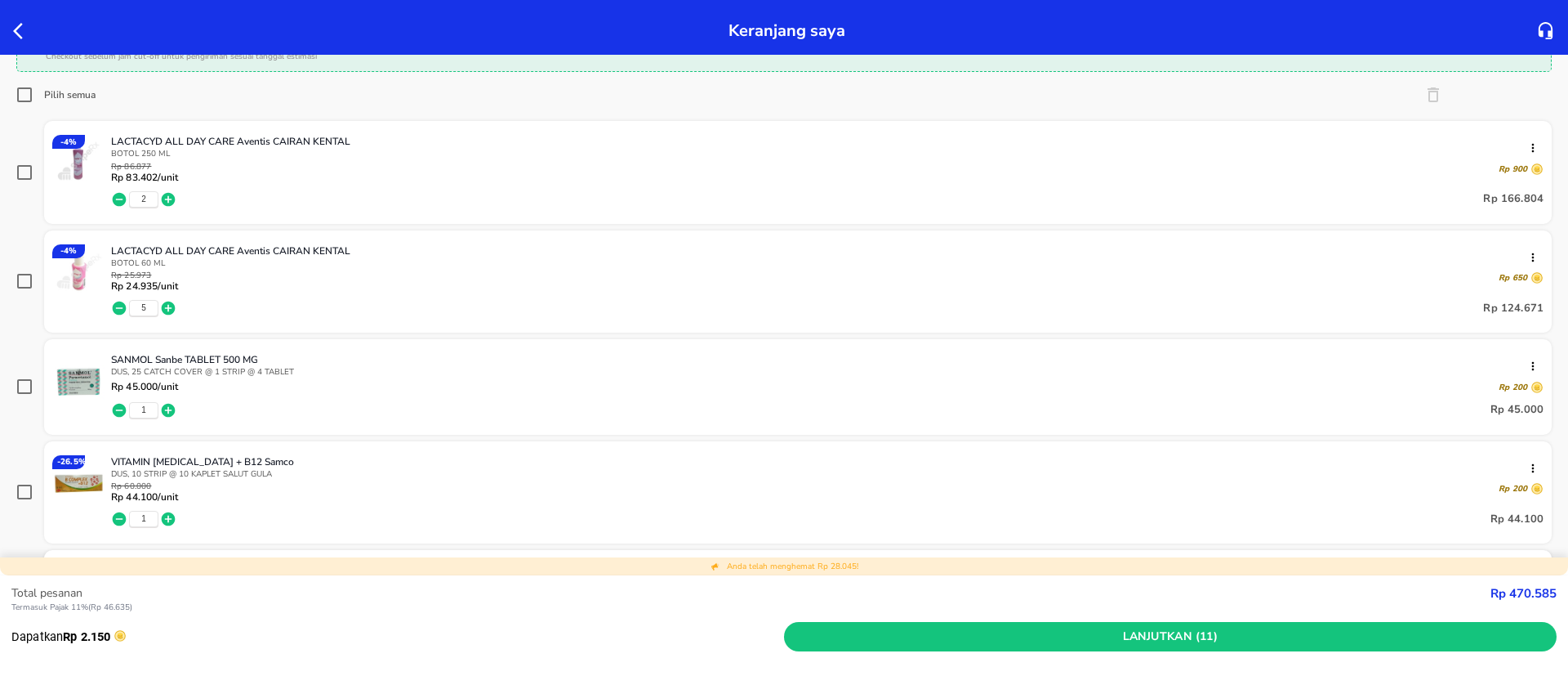
scroll to position [367, 0]
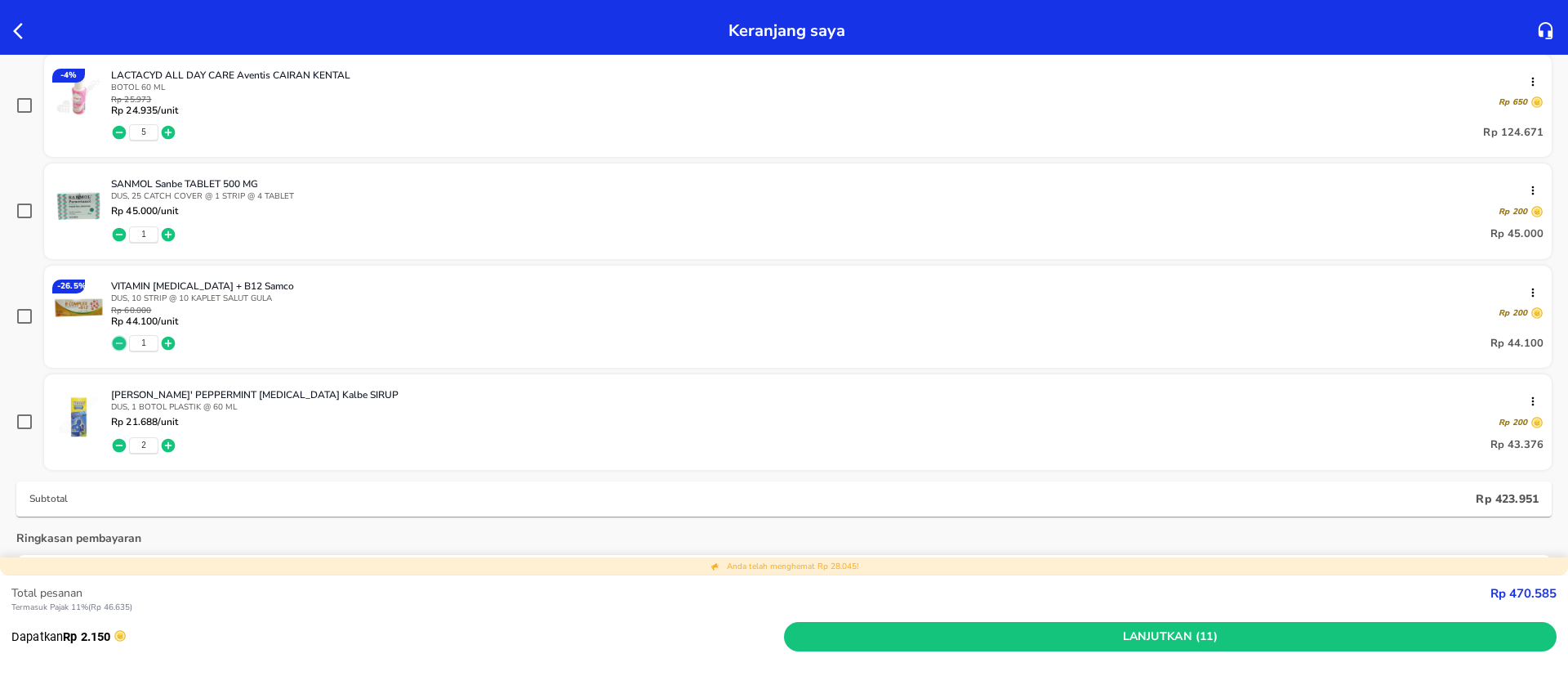
click at [120, 343] on icon "button" at bounding box center [119, 343] width 16 height 16
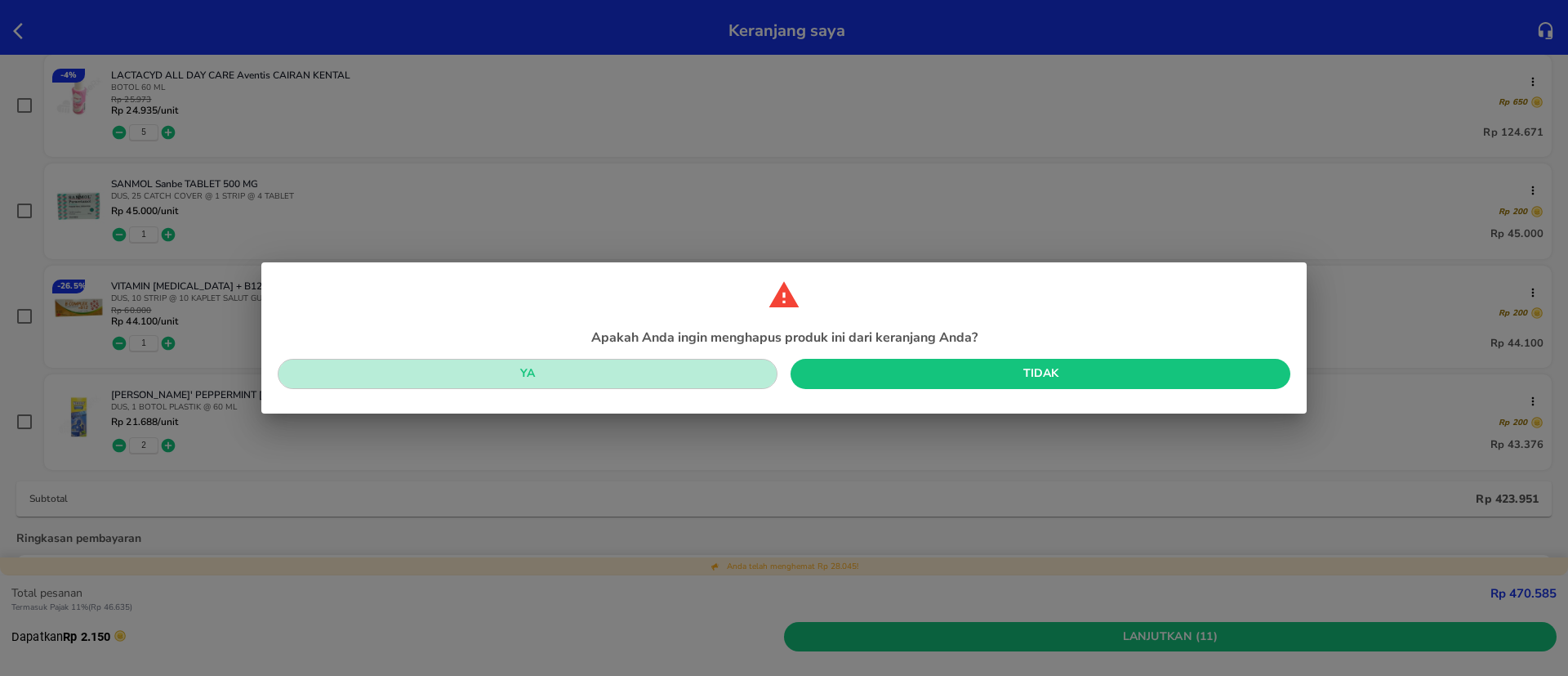
click at [705, 363] on span "Ya" at bounding box center [527, 373] width 474 height 21
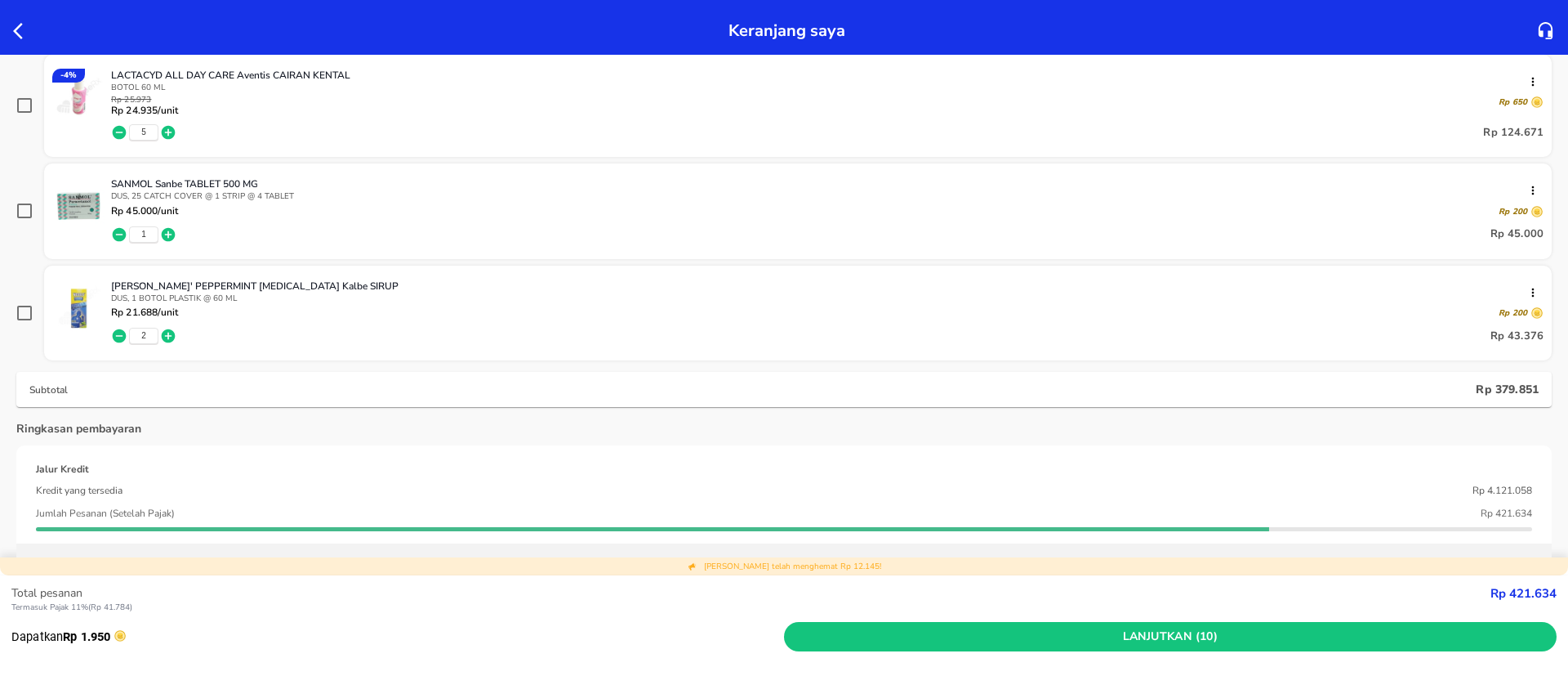
scroll to position [0, 0]
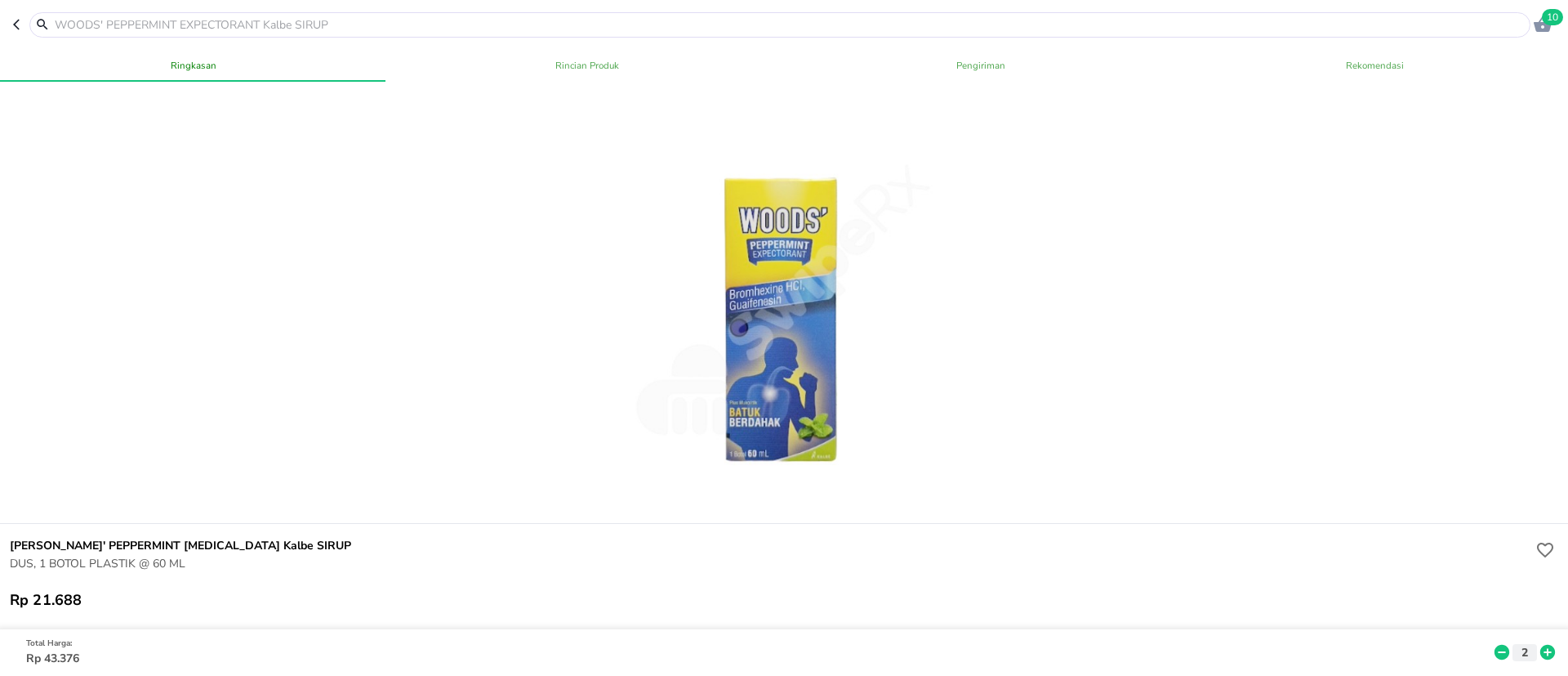
click at [196, 27] on input "text" at bounding box center [789, 24] width 1473 height 17
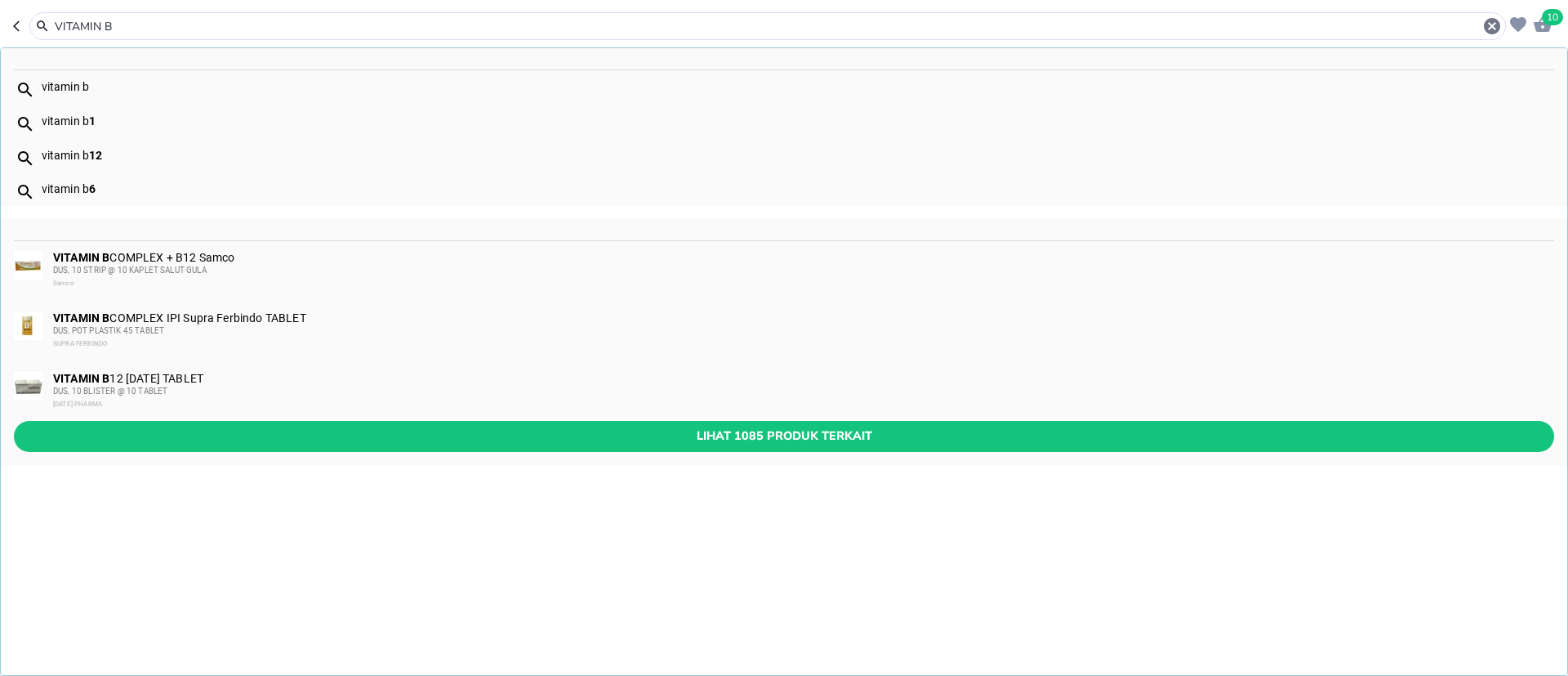
type input "VITAMIN B"
click at [245, 313] on div "VITAMIN [MEDICAL_DATA] IPI Supra Ferbindo TABLET DUS, POT PLASTIK 45 TABLET SUP…" at bounding box center [802, 331] width 1499 height 39
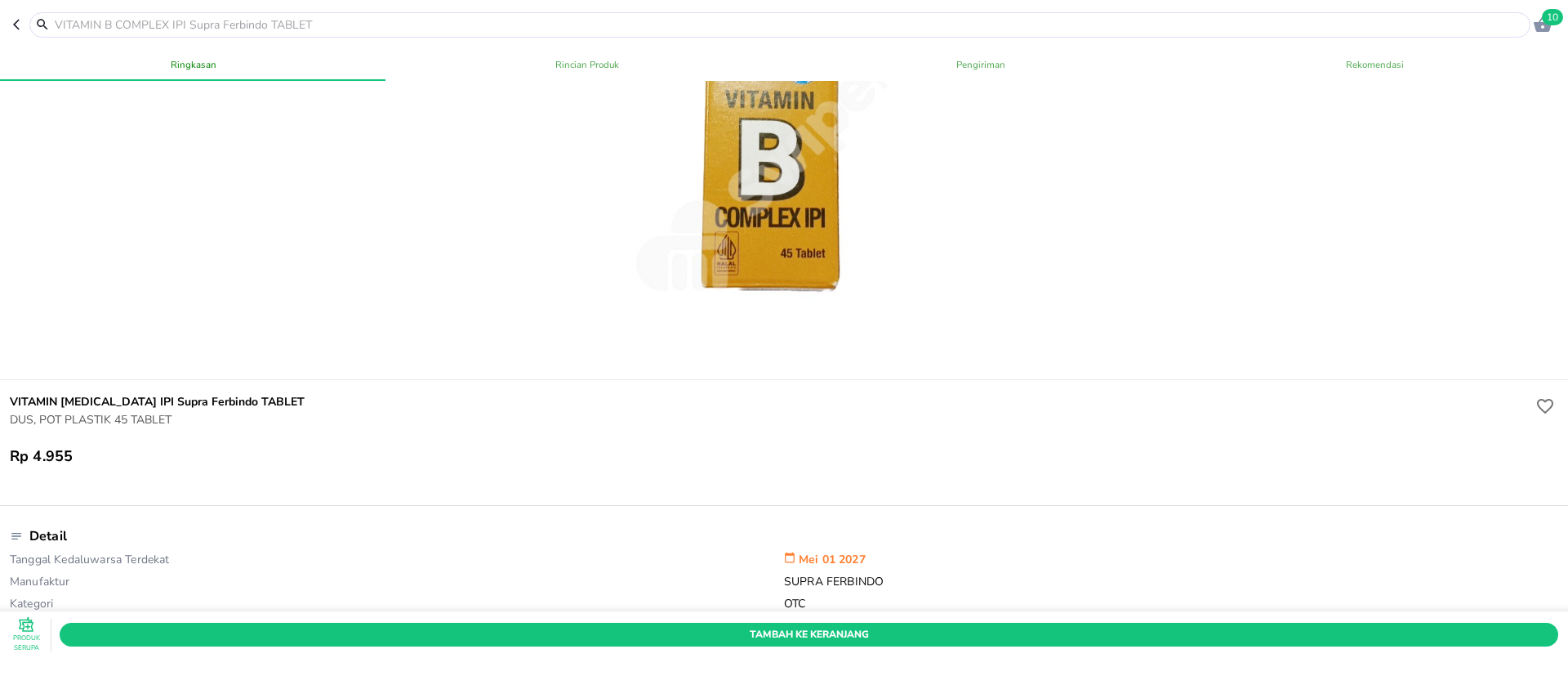
scroll to position [245, 0]
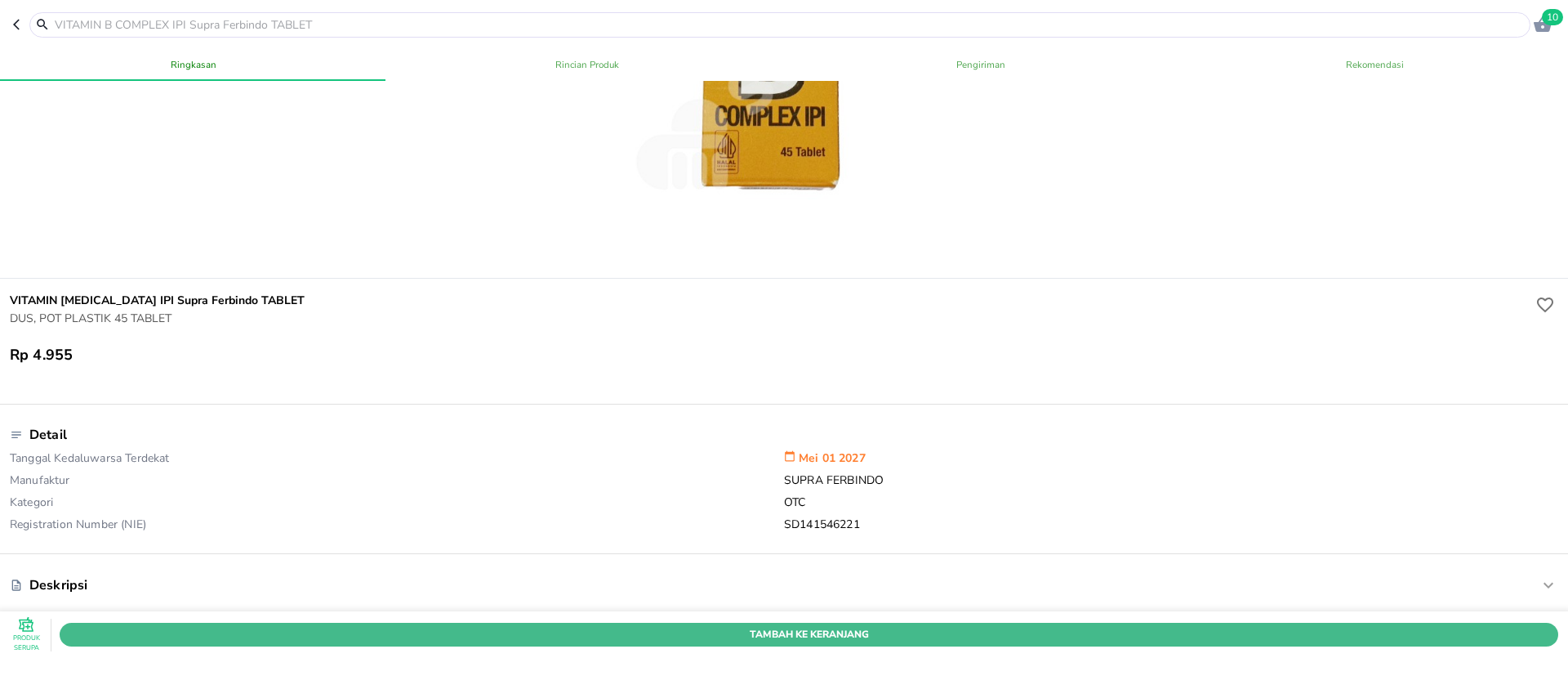
click at [640, 626] on span "Tambah Ke Keranjang" at bounding box center [809, 634] width 1474 height 17
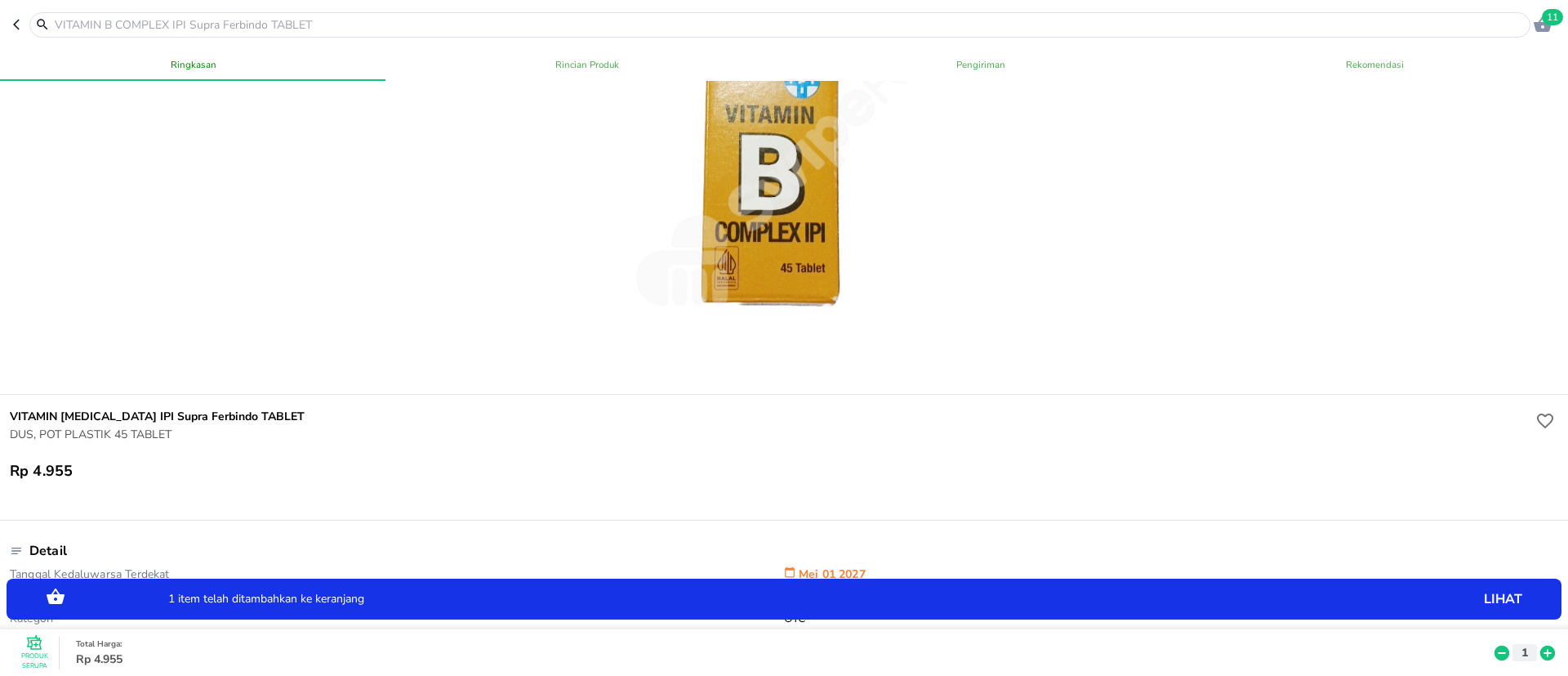
scroll to position [0, 0]
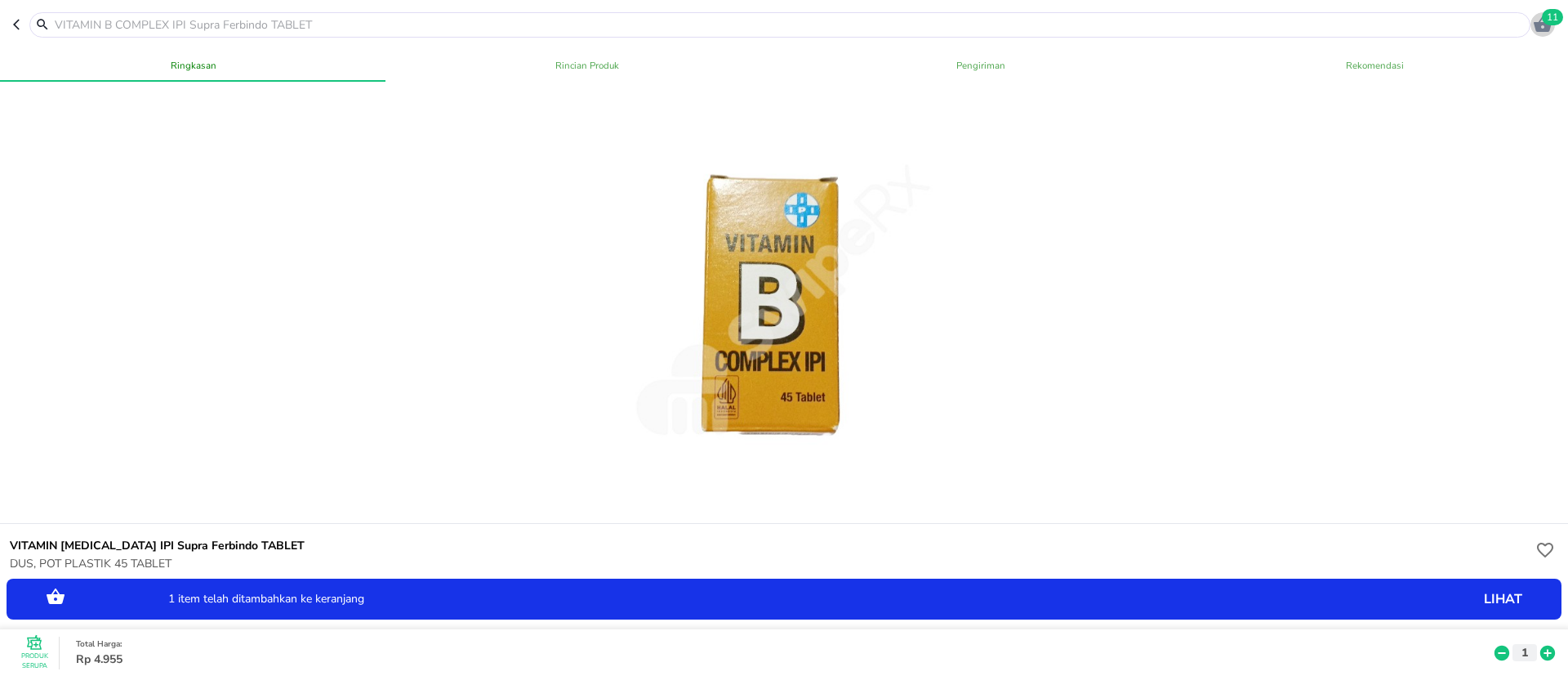
click at [1551, 22] on span "11" at bounding box center [1552, 17] width 21 height 16
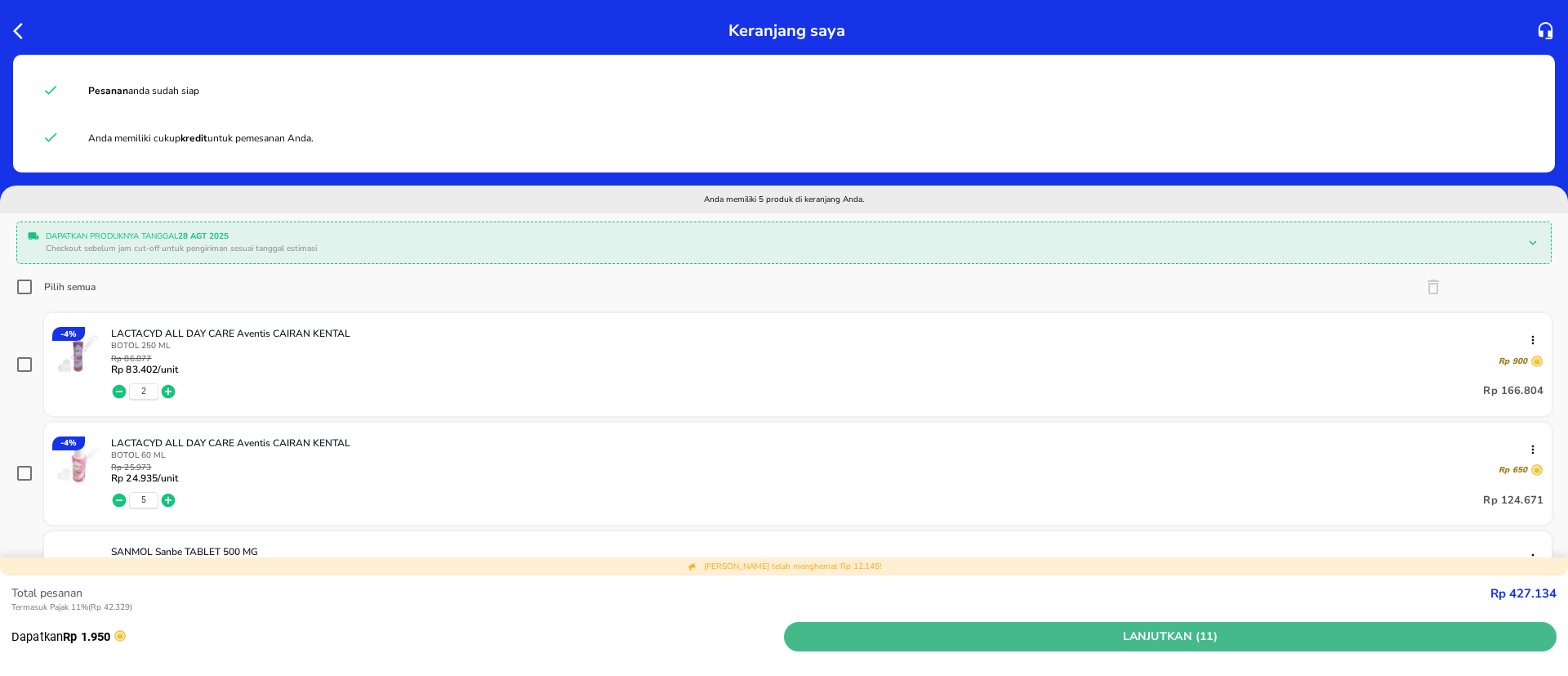
drag, startPoint x: 1056, startPoint y: 618, endPoint x: 1062, endPoint y: 630, distance: 13.4
click at [1056, 623] on div "Total pesanan Termasuk [PERSON_NAME] 11% ( Rp 42.329 ) Rp 427.134 Dapatkan Rp 1…" at bounding box center [783, 613] width 1545 height 77
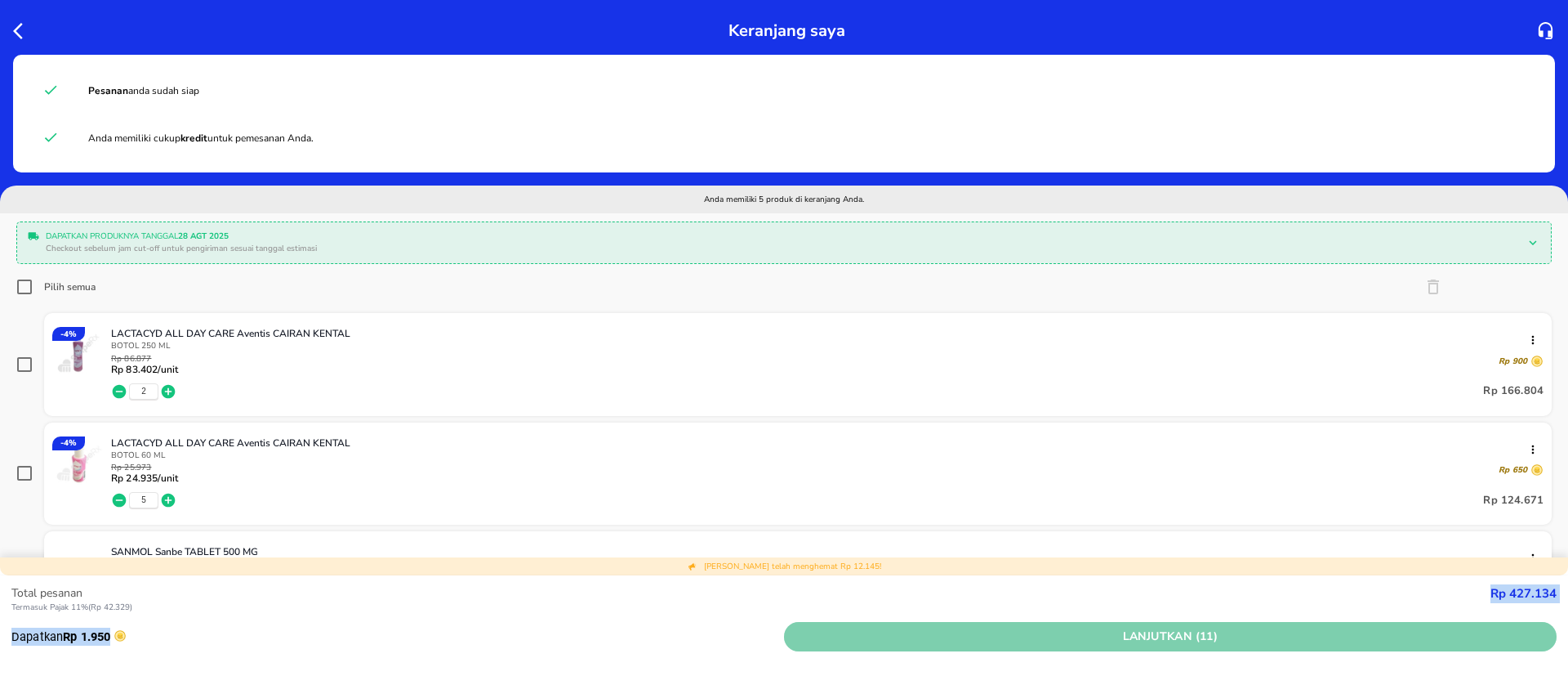
click at [1062, 630] on span "Lanjutkan (11)" at bounding box center [1171, 637] width 760 height 21
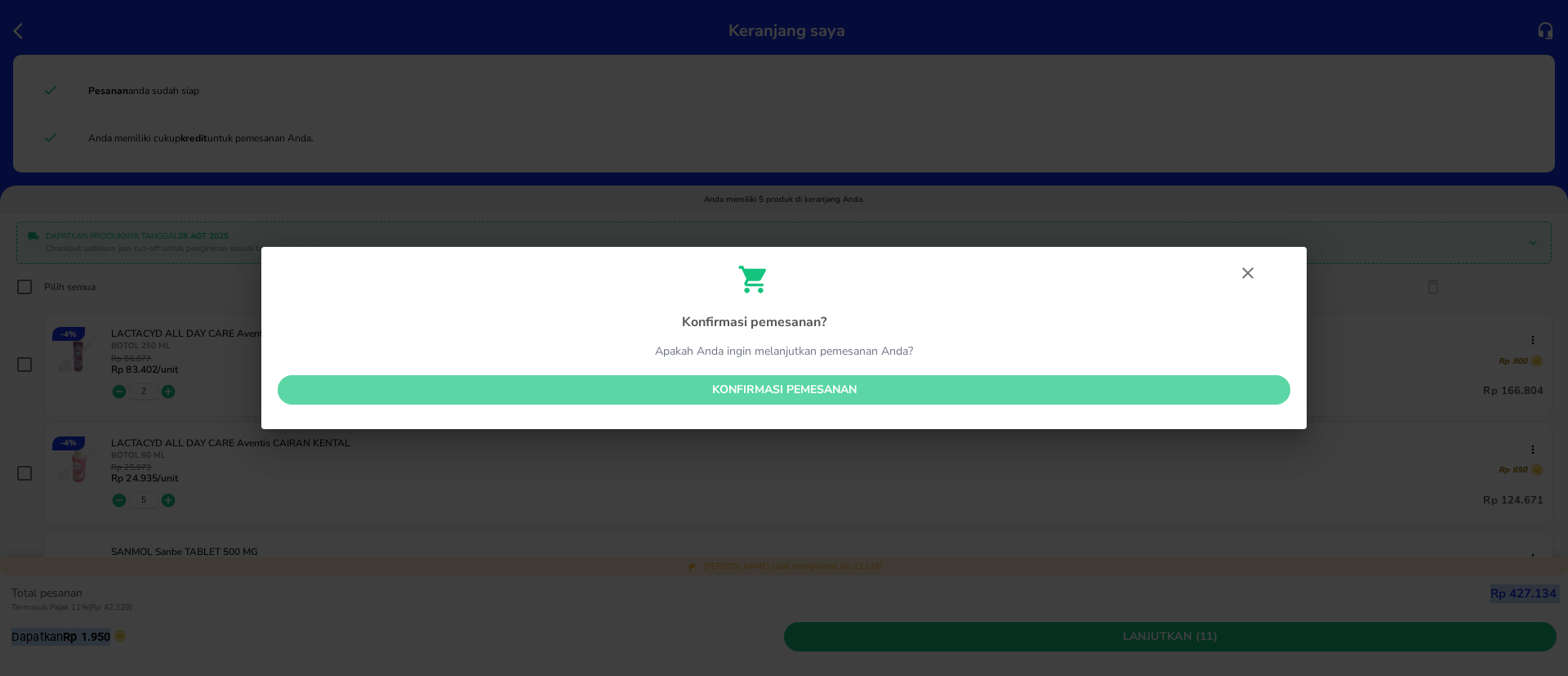
click at [966, 385] on span "Konfirmasi pemesanan" at bounding box center [784, 390] width 987 height 21
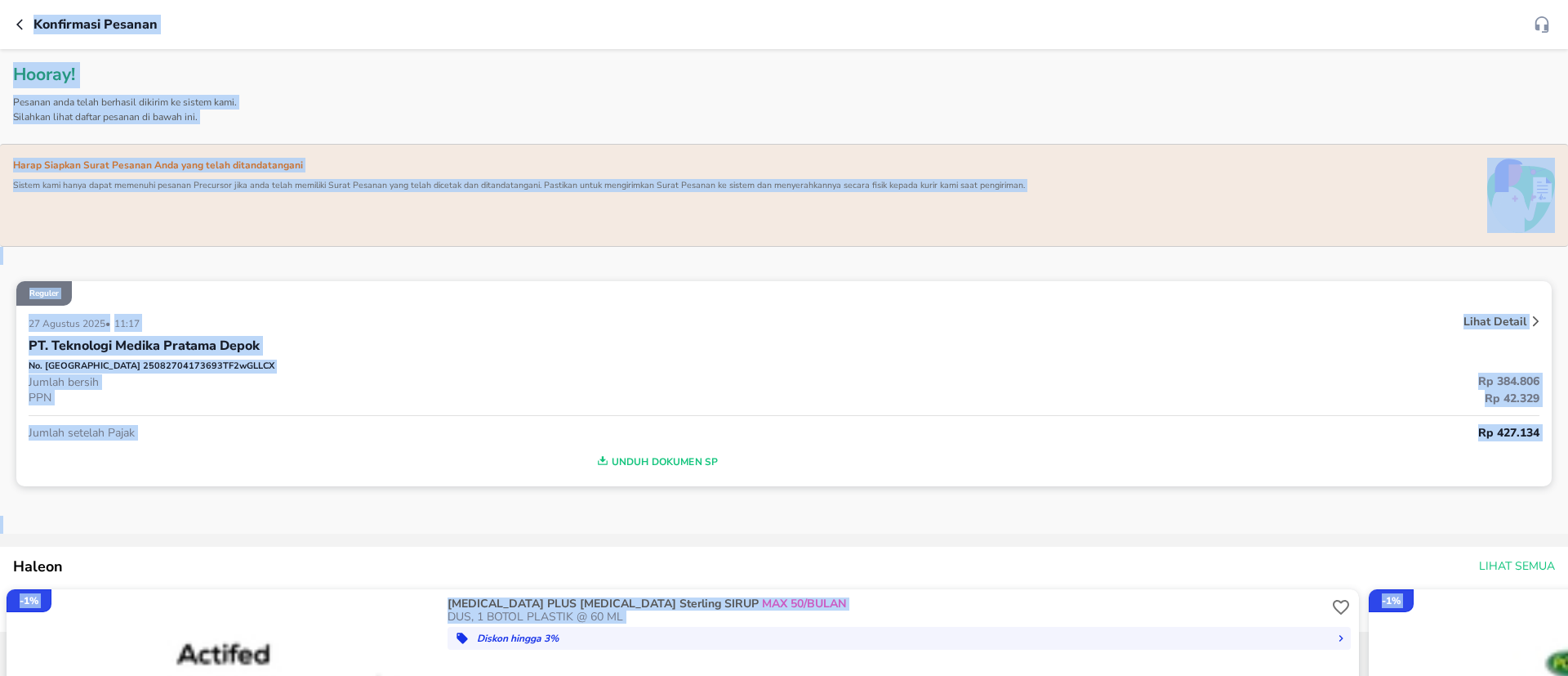
click at [1490, 320] on p "Lihat Detail" at bounding box center [1494, 322] width 63 height 16
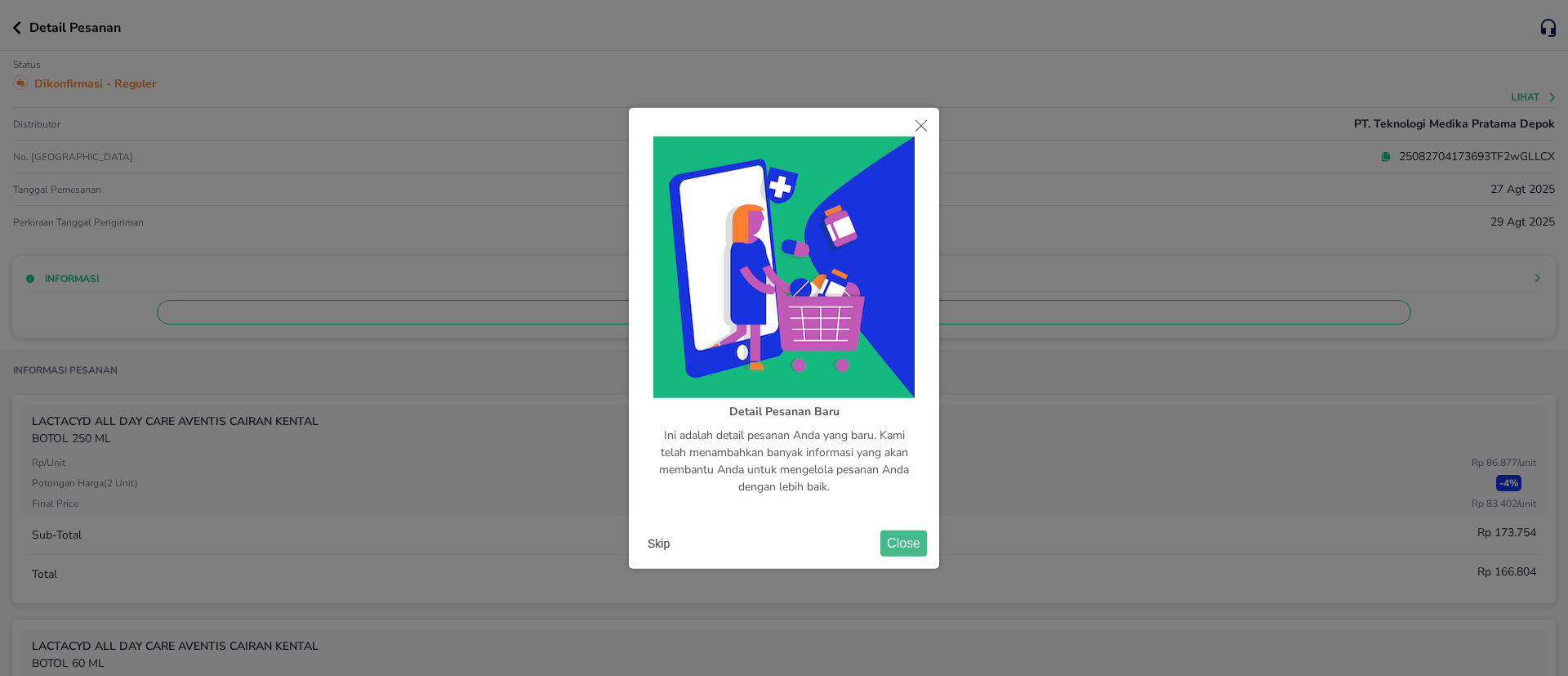
click at [671, 544] on button "Skip" at bounding box center [659, 544] width 35 height 25
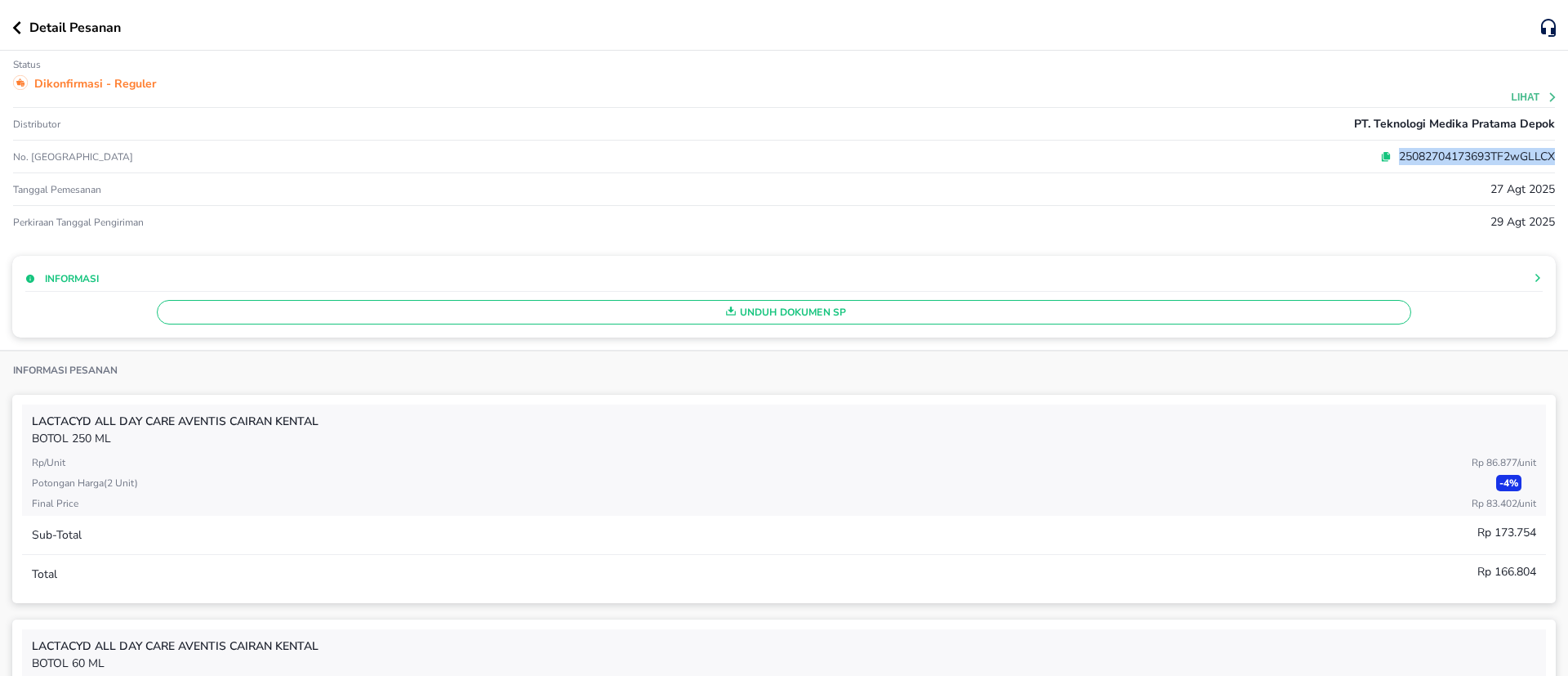
drag, startPoint x: 1364, startPoint y: 161, endPoint x: 1568, endPoint y: 161, distance: 204.0
click at [1568, 161] on div "Detail Pesanan Status Dikonfirmasi - Reguler Lihat Distributor PT. Teknologi Me…" at bounding box center [784, 338] width 1568 height 676
copy p "25082704173693TF2wGLLCX"
